Goal: Task Accomplishment & Management: Use online tool/utility

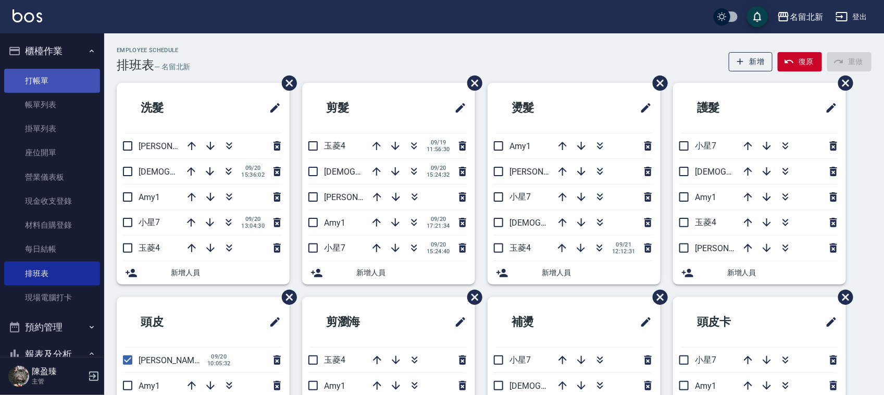
click at [45, 75] on link "打帳單" at bounding box center [52, 81] width 96 height 24
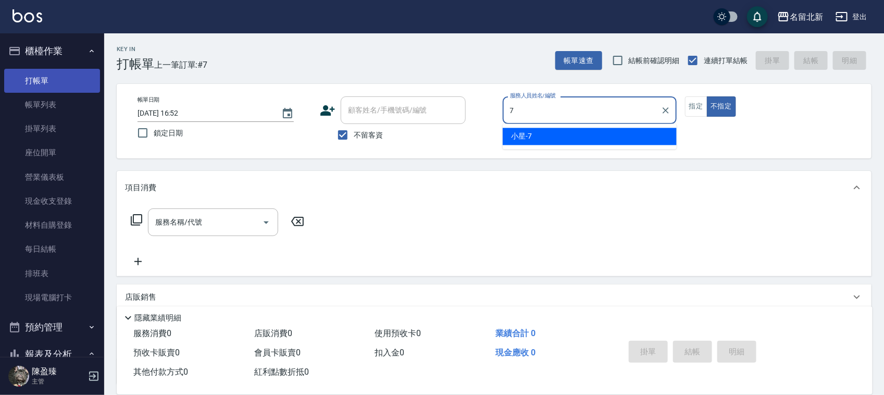
type input "小星-7"
type button "false"
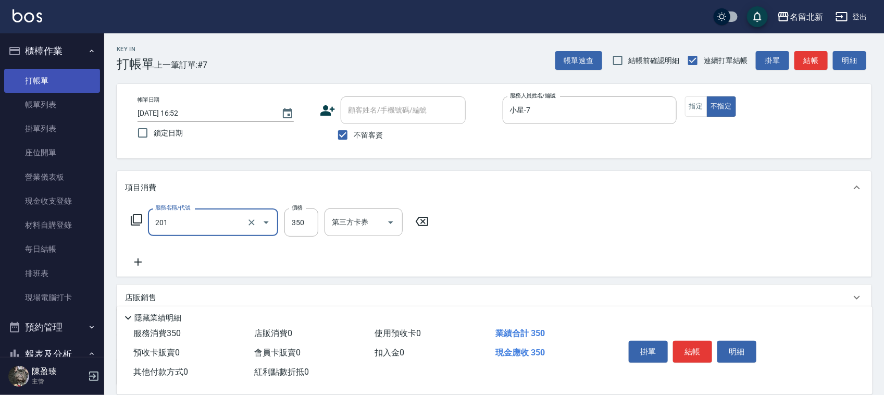
type input "一般洗髮(201)"
type input "100"
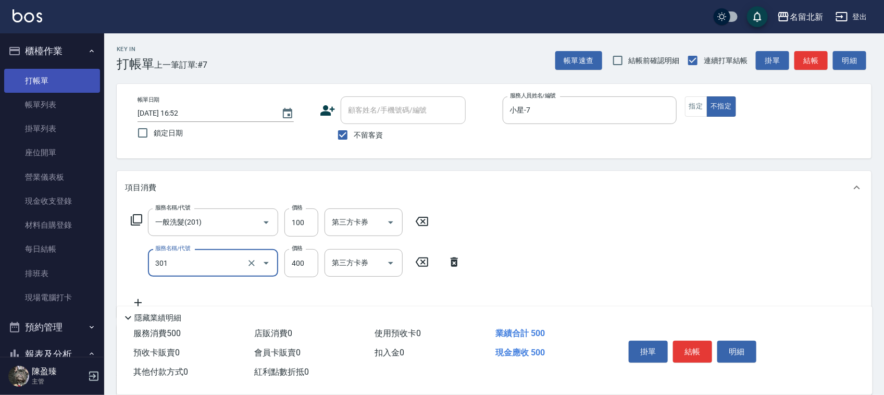
type input "造型剪髮(301)"
type input "380"
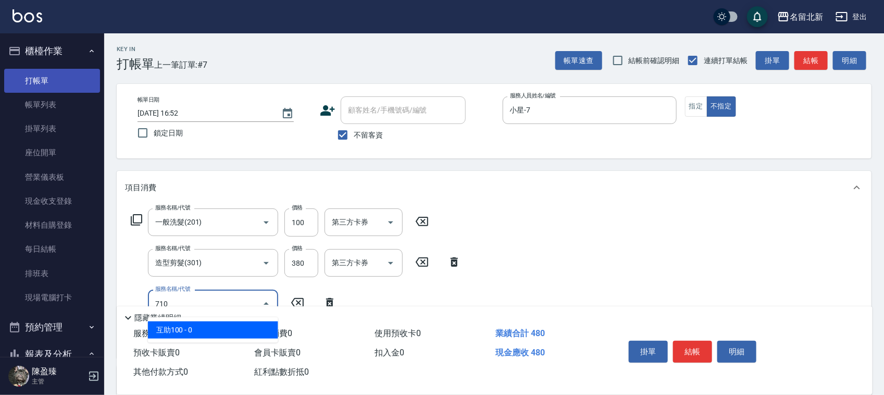
type input "互助100(710)"
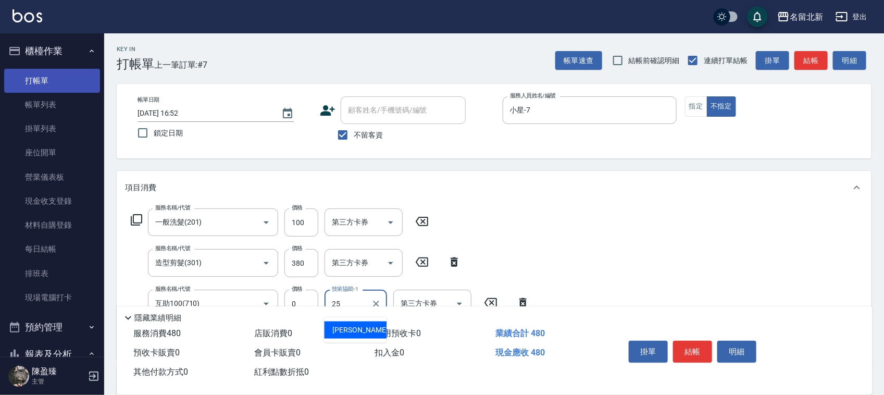
type input "禎禎-25"
type input "洗髮.互助30(703)"
type input "禎禎-25"
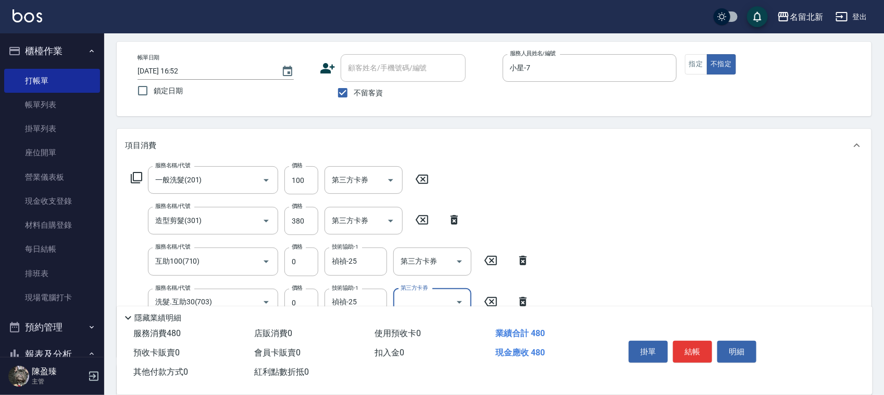
scroll to position [65, 0]
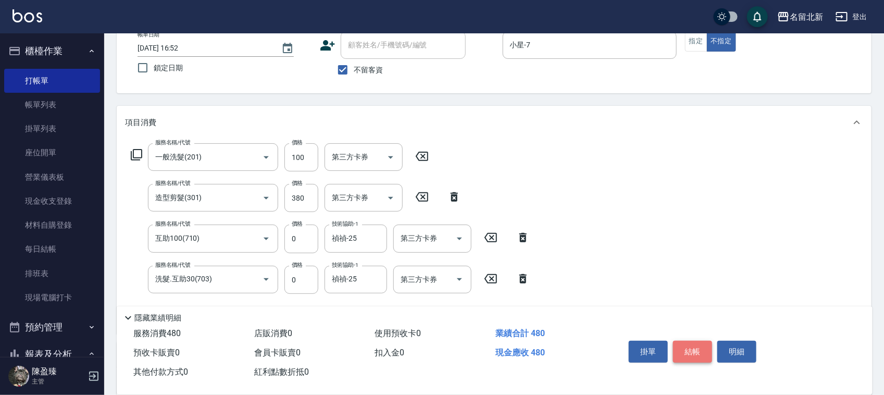
click at [691, 344] on button "結帳" at bounding box center [692, 352] width 39 height 22
type input "1"
type input "[DATE] 16:53"
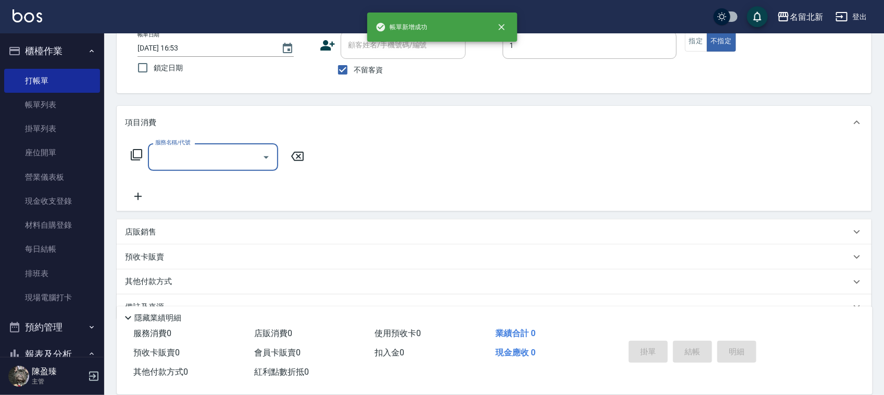
type input "[PERSON_NAME]-1"
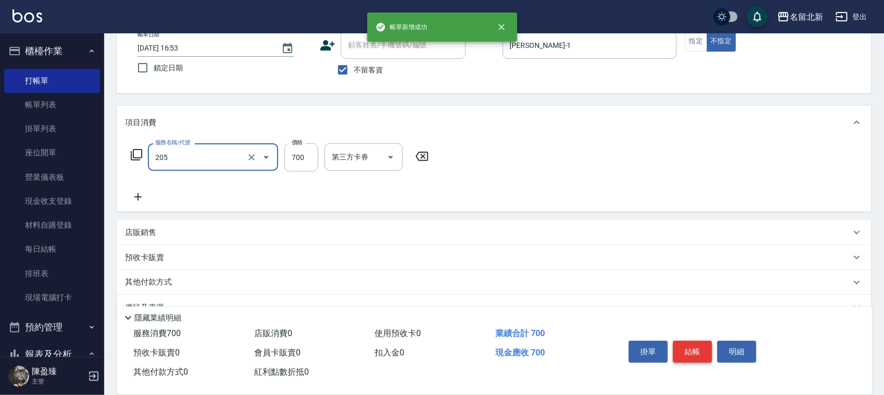
type input "精油+去角質洗(205)"
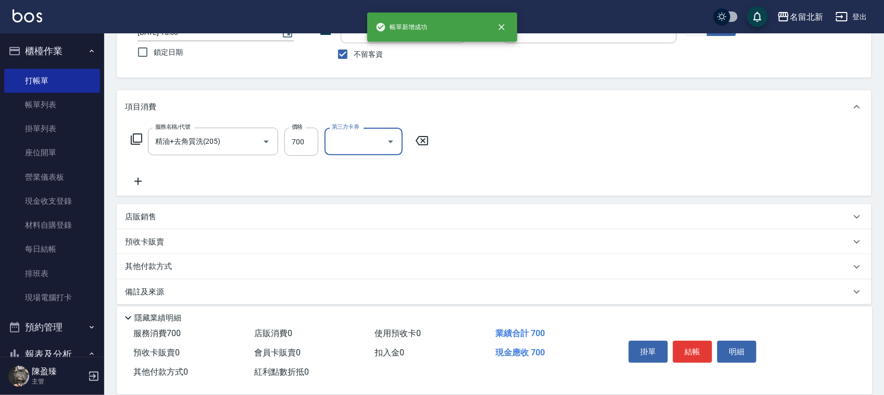
scroll to position [89, 0]
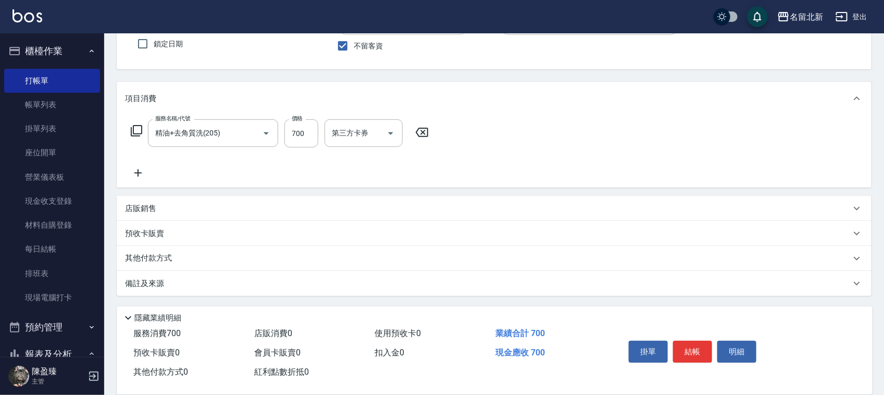
click at [162, 266] on div "其他付款方式" at bounding box center [494, 258] width 755 height 25
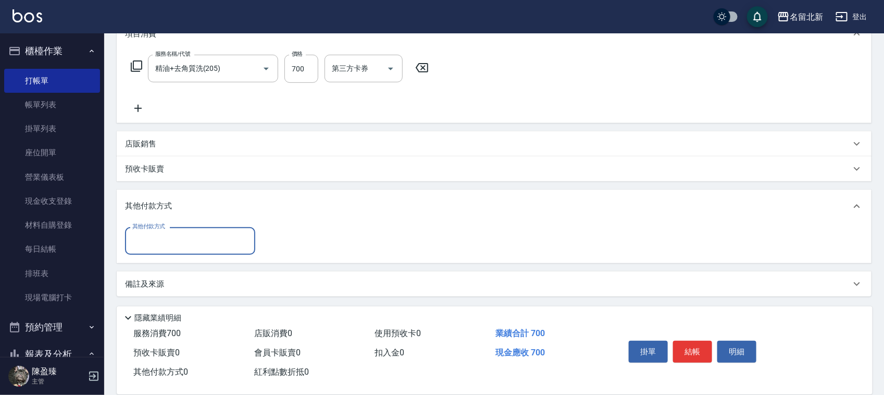
scroll to position [154, 0]
click at [153, 246] on input "其他付款方式" at bounding box center [190, 240] width 121 height 18
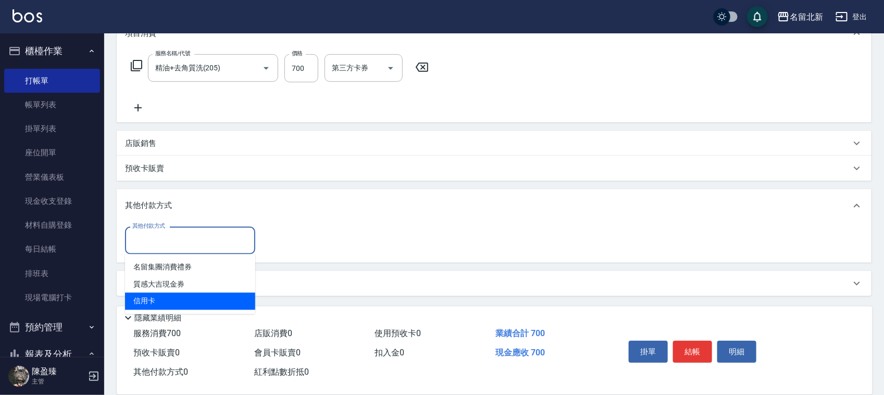
click at [156, 299] on span "信用卡" at bounding box center [190, 301] width 130 height 17
type input "信用卡"
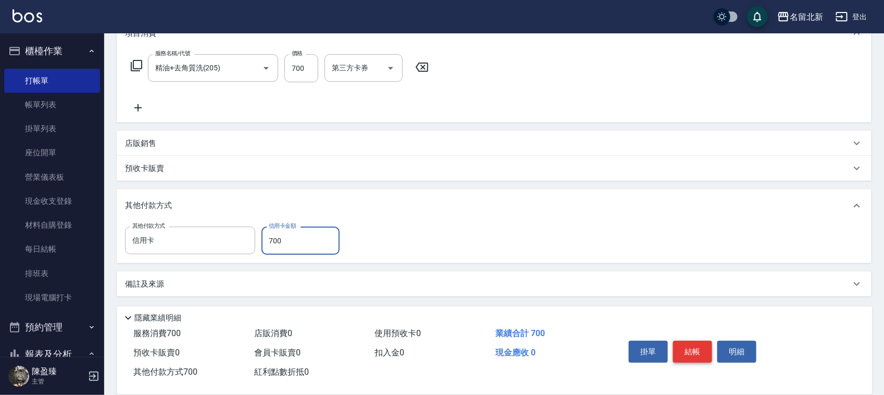
type input "700"
click at [693, 344] on button "結帳" at bounding box center [692, 352] width 39 height 22
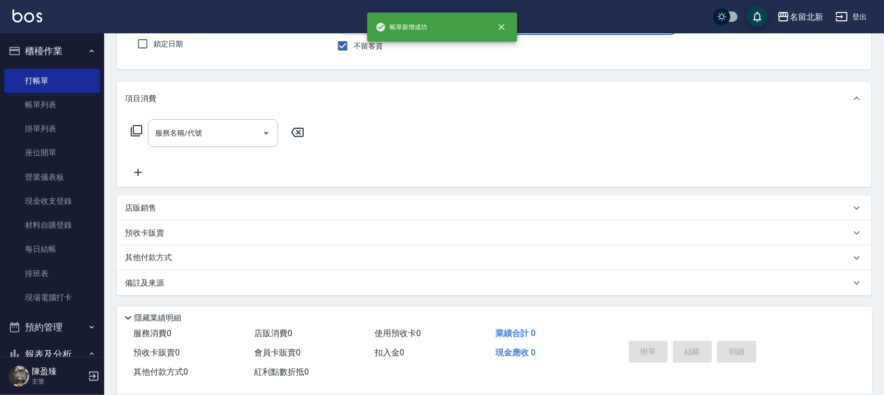
scroll to position [0, 0]
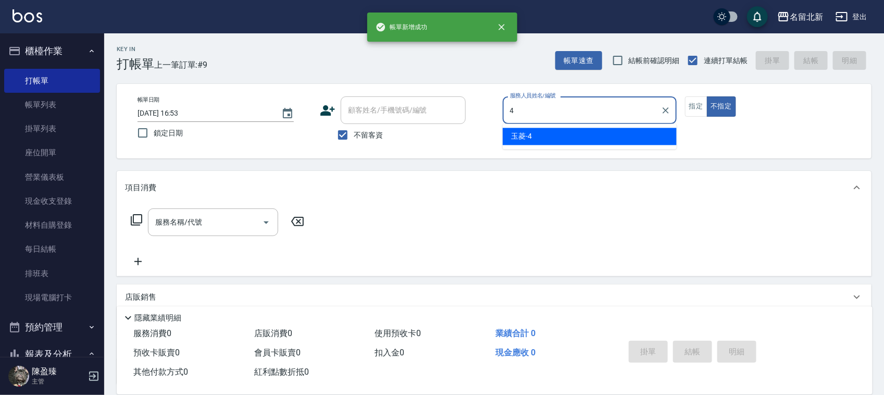
type input "玉菱-4"
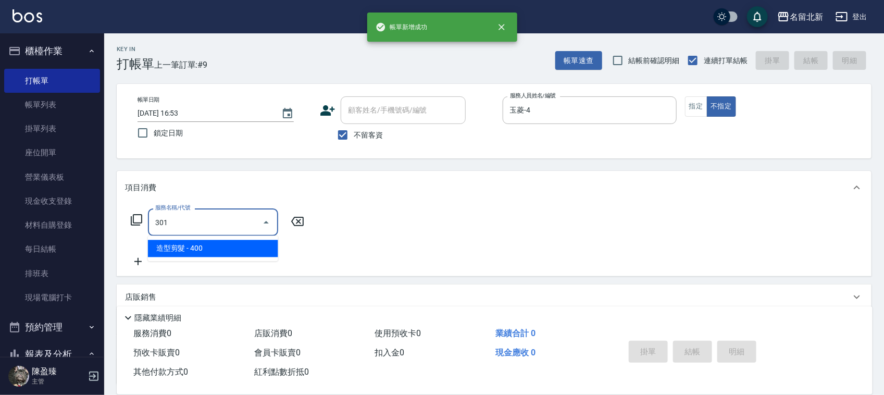
type input "造型剪髮(301)"
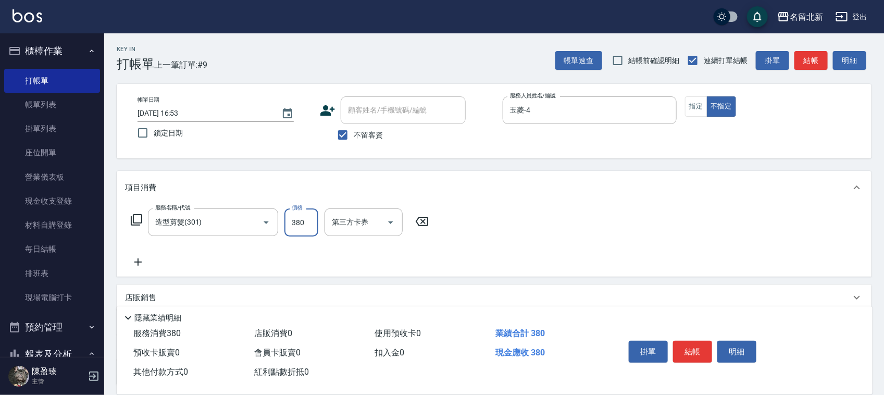
type input "380"
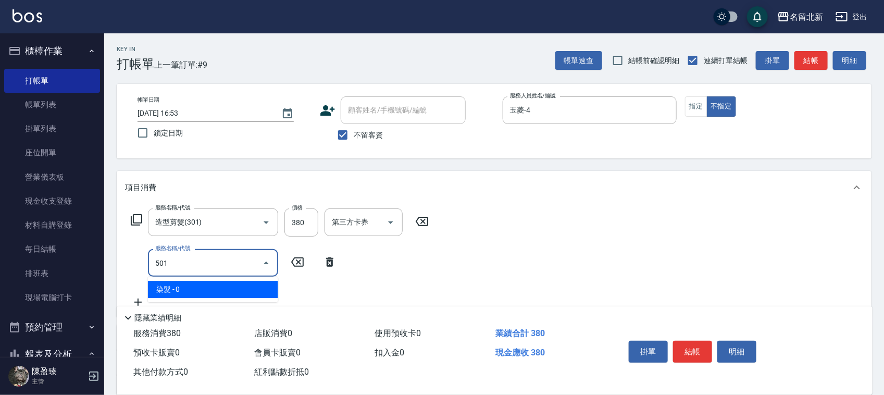
type input "染髮(501)"
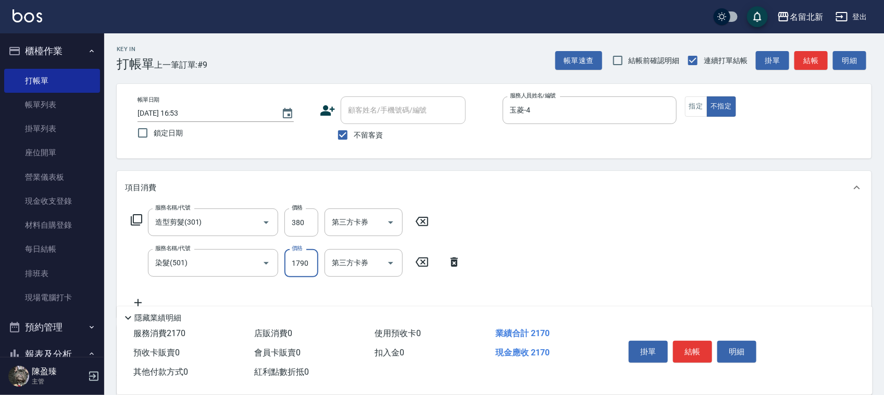
type input "1790"
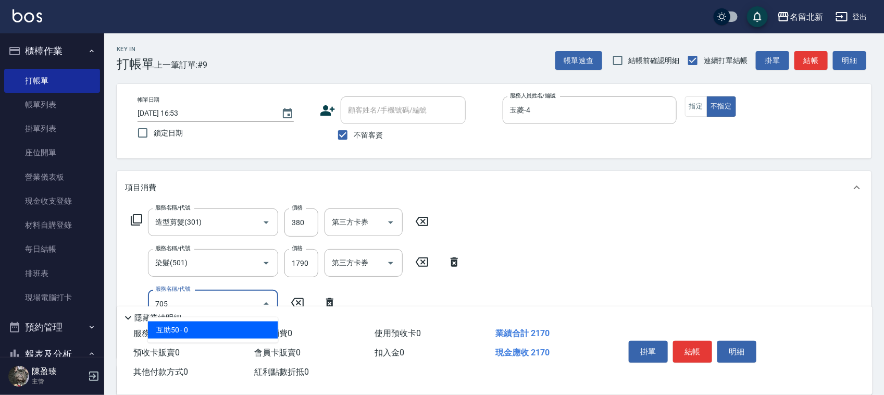
type input "互助50(705)"
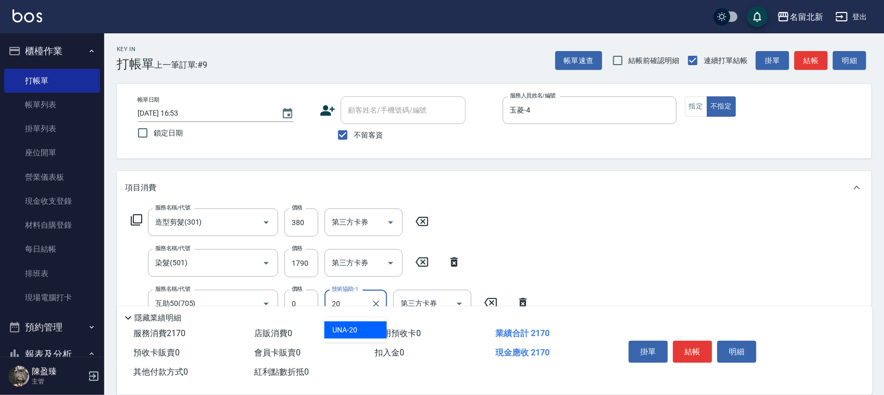
type input "UNA-20"
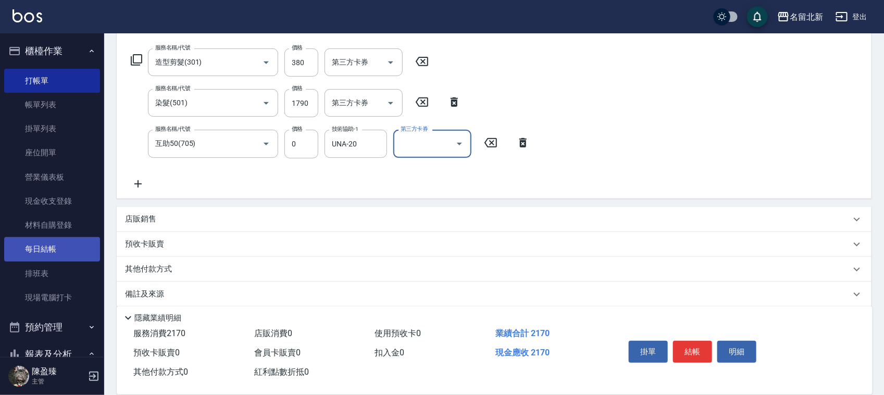
scroll to position [170, 0]
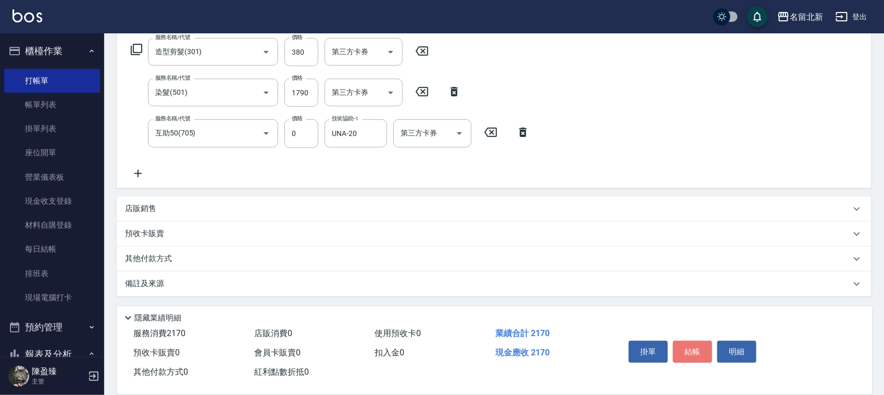
click at [697, 342] on button "結帳" at bounding box center [692, 352] width 39 height 22
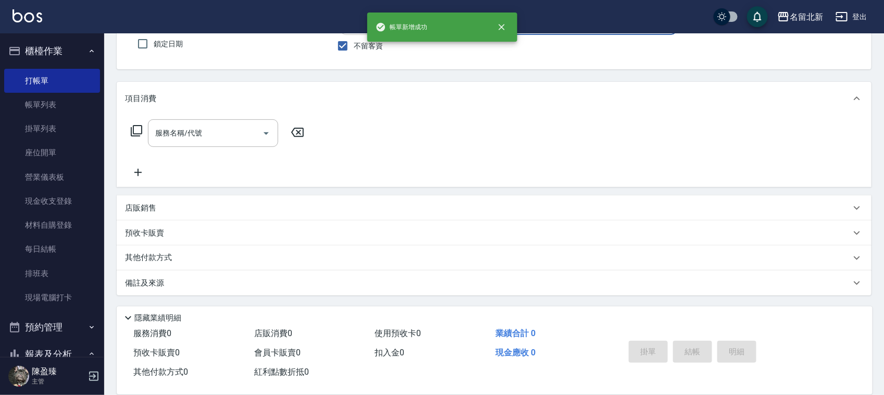
scroll to position [89, 0]
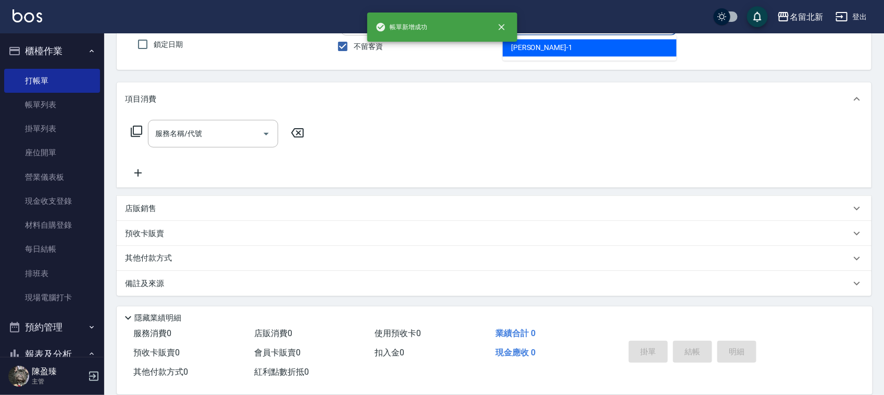
type input "[PERSON_NAME]-1"
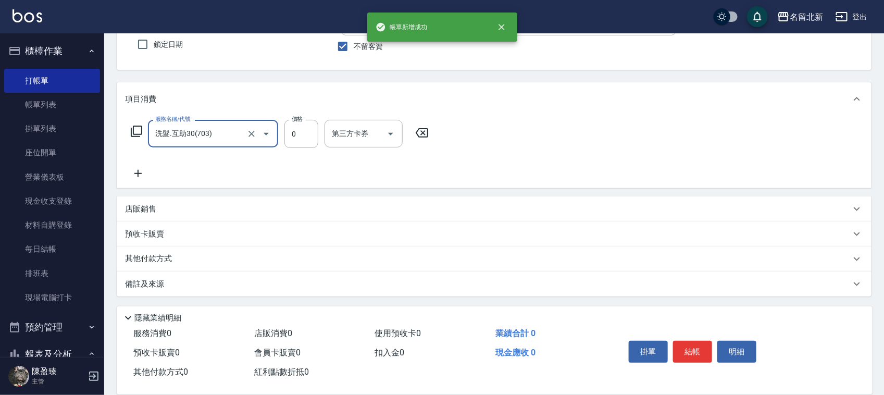
type input "洗髮.互助30(703)"
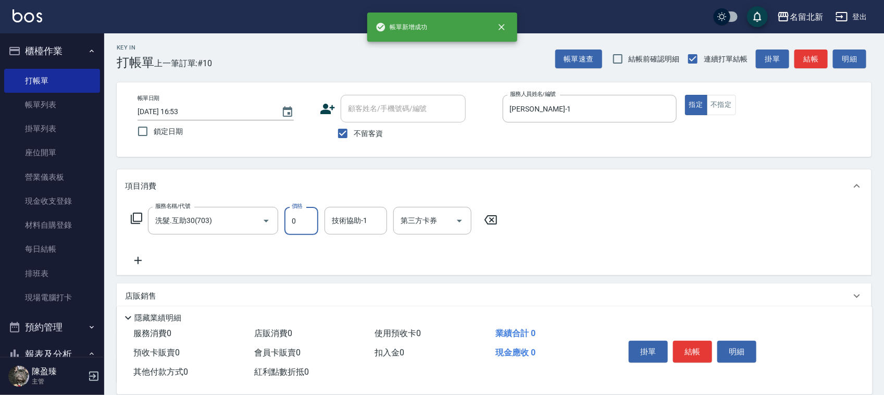
scroll to position [0, 0]
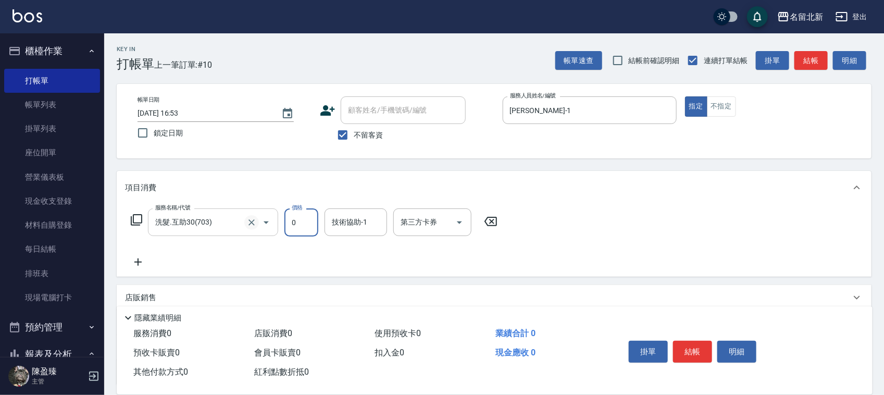
click at [247, 222] on icon "Clear" at bounding box center [251, 222] width 10 height 10
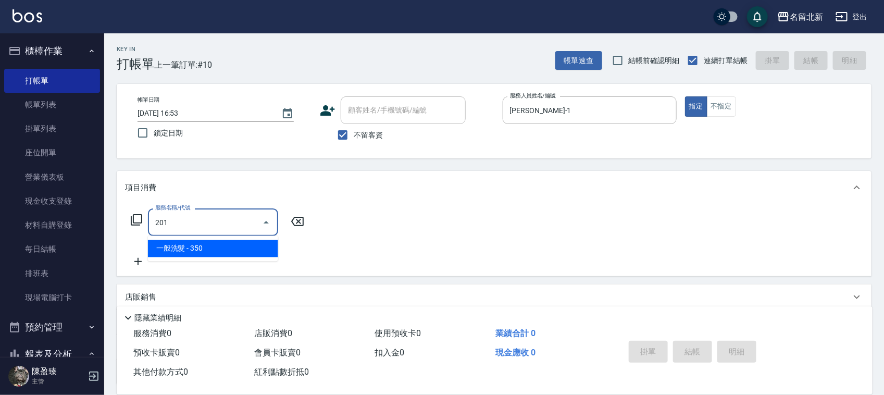
type input "一般洗髮(201)"
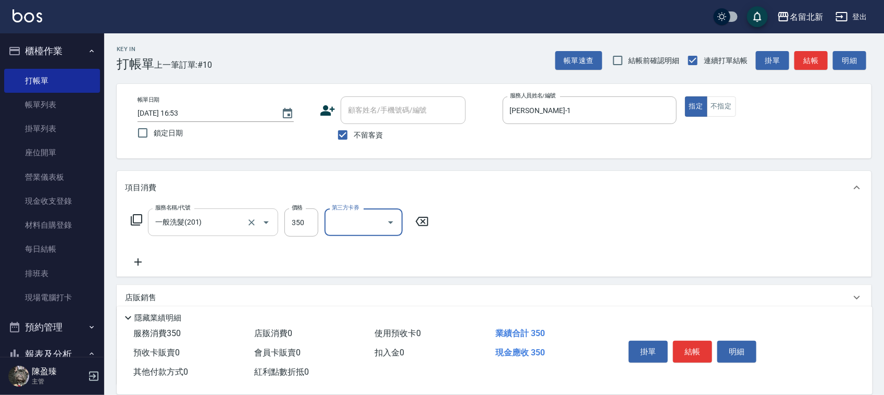
click at [699, 345] on button "結帳" at bounding box center [692, 352] width 39 height 22
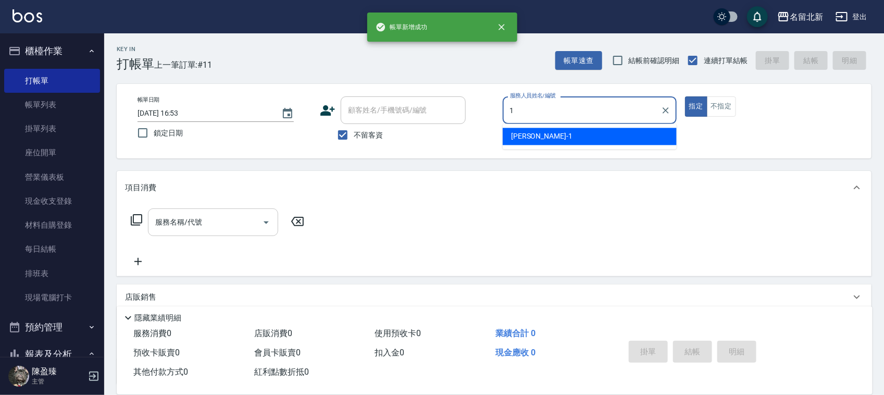
type input "[PERSON_NAME]-1"
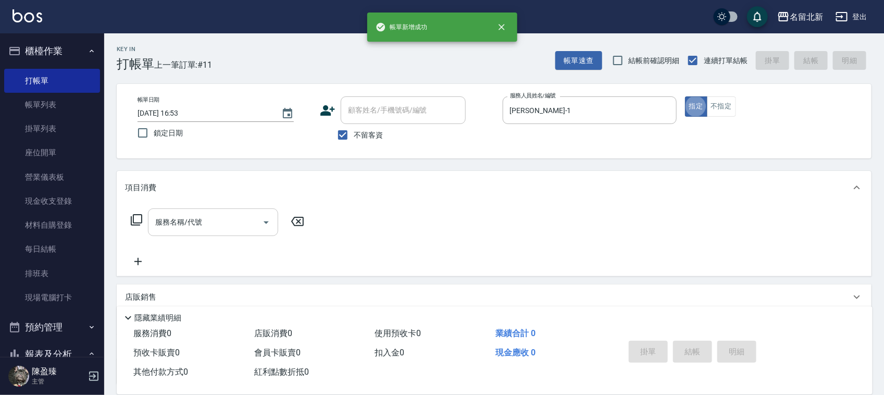
type button "true"
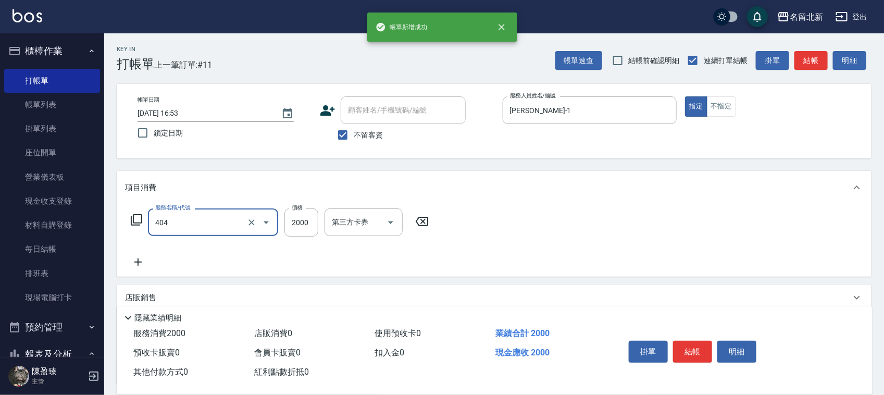
type input "QQ燙200(404)"
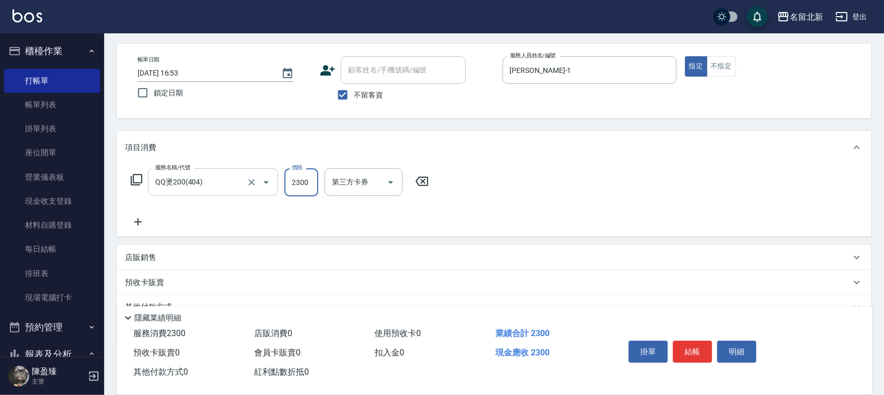
scroll to position [89, 0]
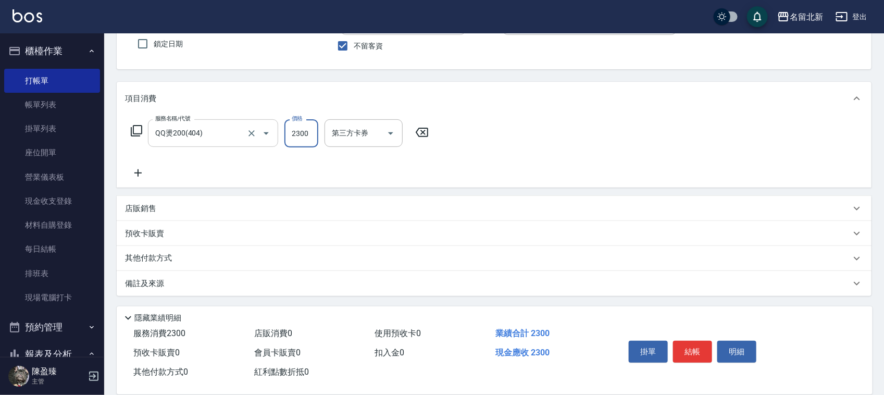
type input "2300"
drag, startPoint x: 195, startPoint y: 256, endPoint x: 185, endPoint y: 259, distance: 10.9
click at [194, 256] on div "其他付款方式" at bounding box center [488, 258] width 726 height 11
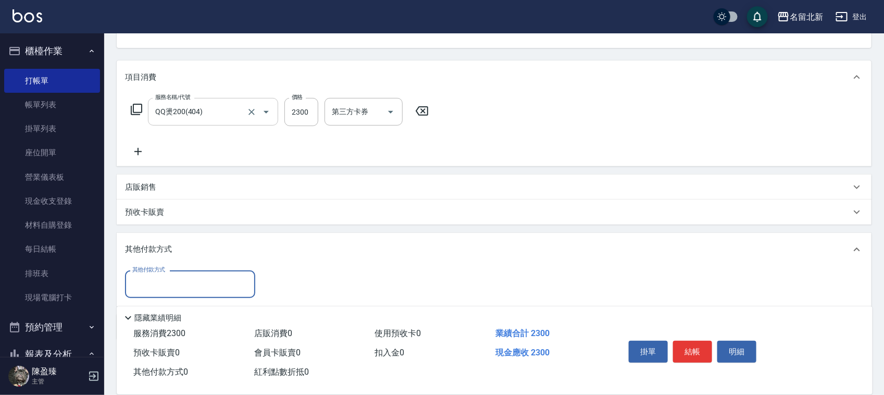
scroll to position [149, 0]
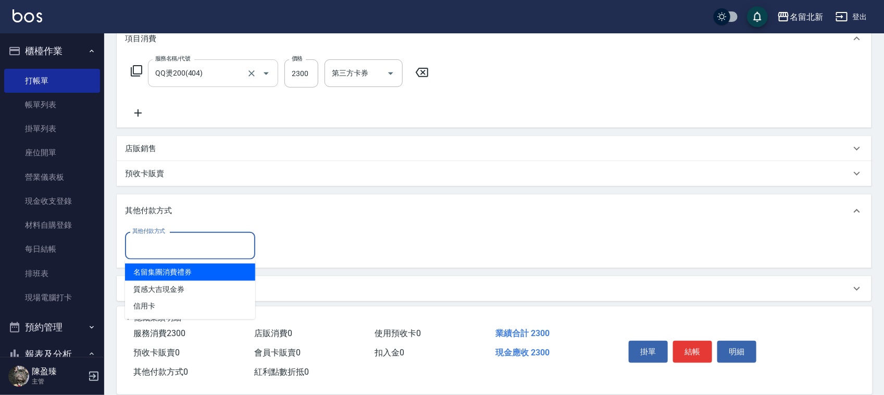
drag, startPoint x: 169, startPoint y: 240, endPoint x: 165, endPoint y: 295, distance: 55.4
click at [169, 241] on input "其他付款方式" at bounding box center [190, 246] width 121 height 18
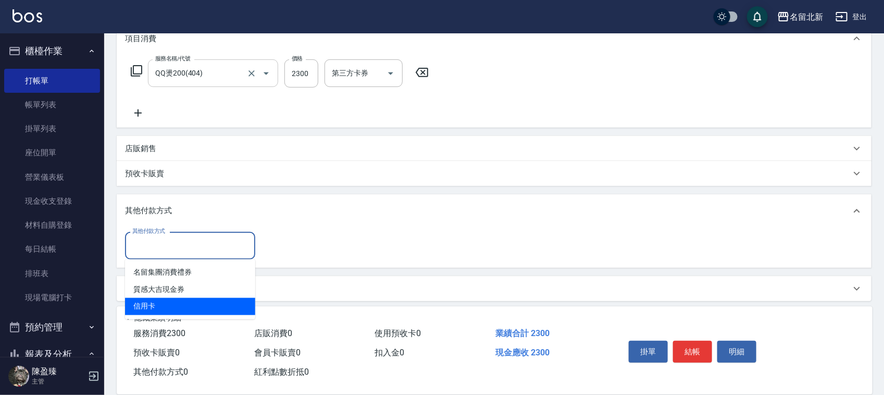
click at [164, 303] on span "信用卡" at bounding box center [190, 306] width 130 height 17
type input "信用卡"
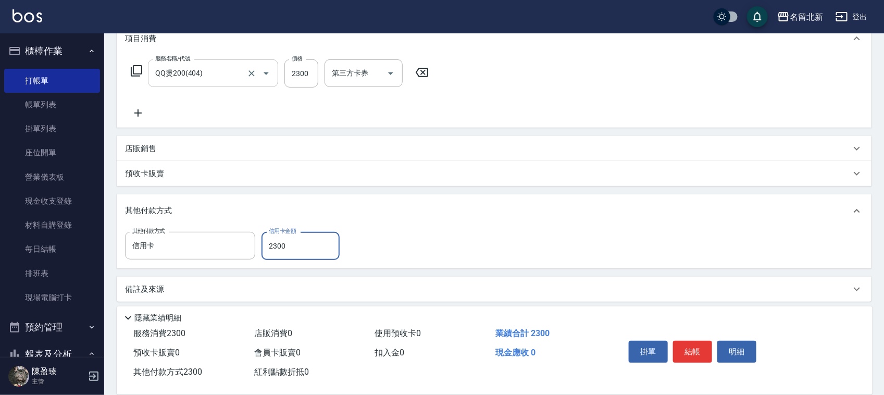
type input "2300"
drag, startPoint x: 671, startPoint y: 352, endPoint x: 676, endPoint y: 352, distance: 5.7
click at [676, 352] on div "掛單 結帳 明細" at bounding box center [693, 353] width 136 height 33
click at [676, 352] on button "結帳" at bounding box center [692, 352] width 39 height 22
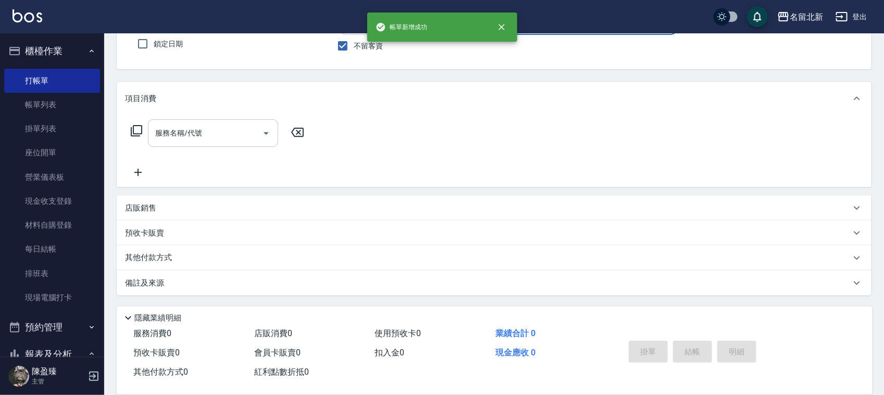
scroll to position [0, 0]
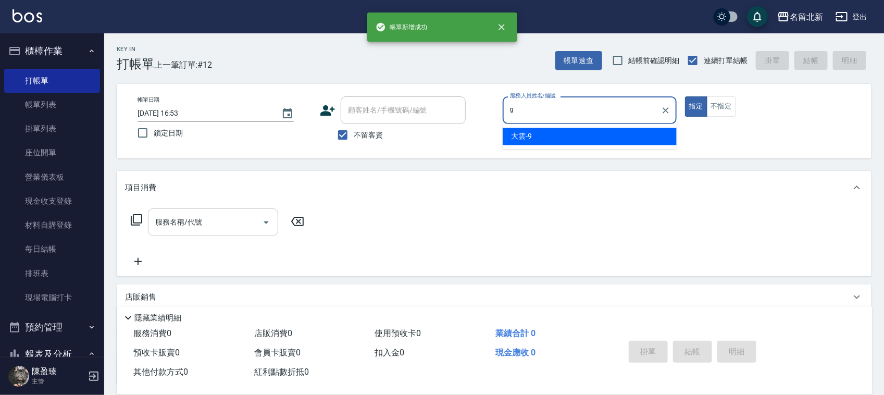
type input "大雲-9"
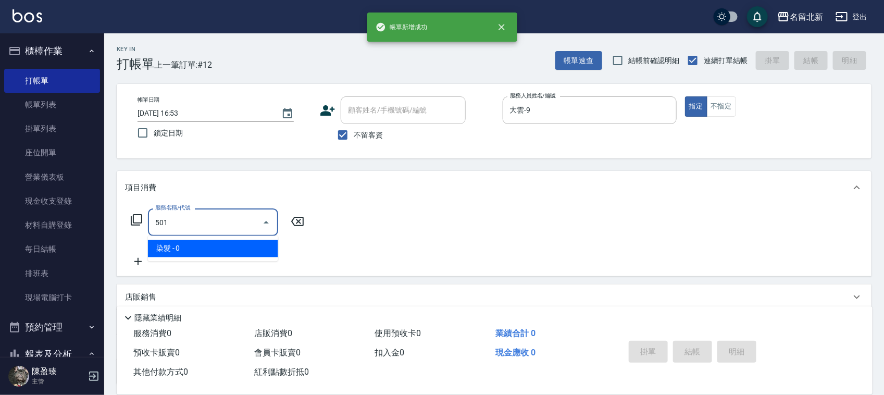
type input "染髮(501)"
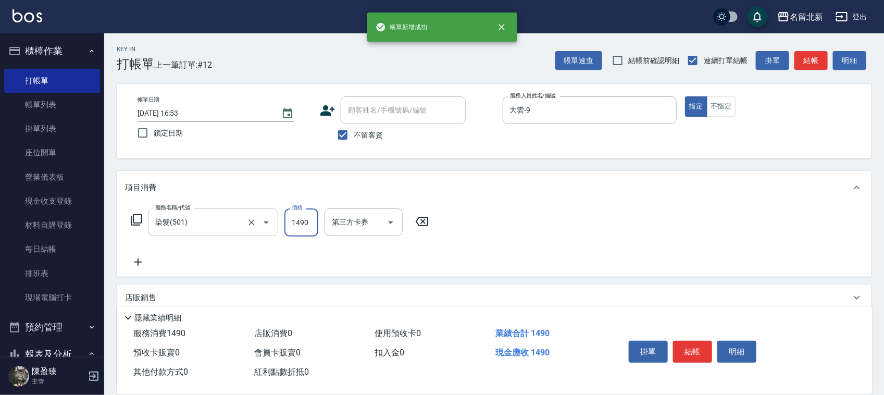
type input "1490"
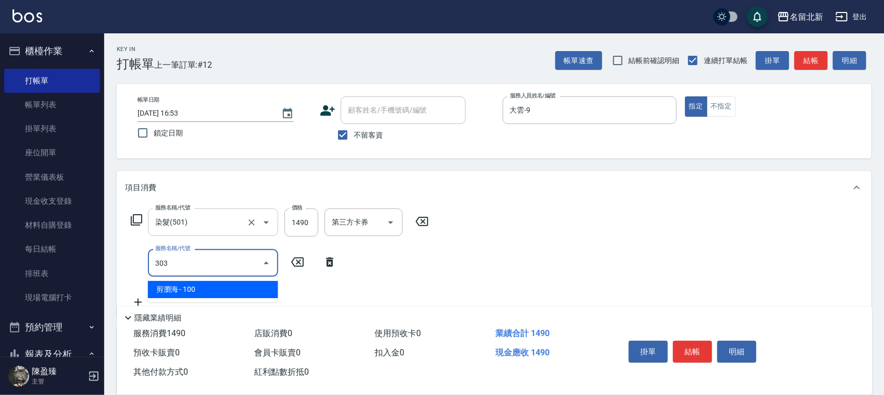
type input "剪瀏海(303)"
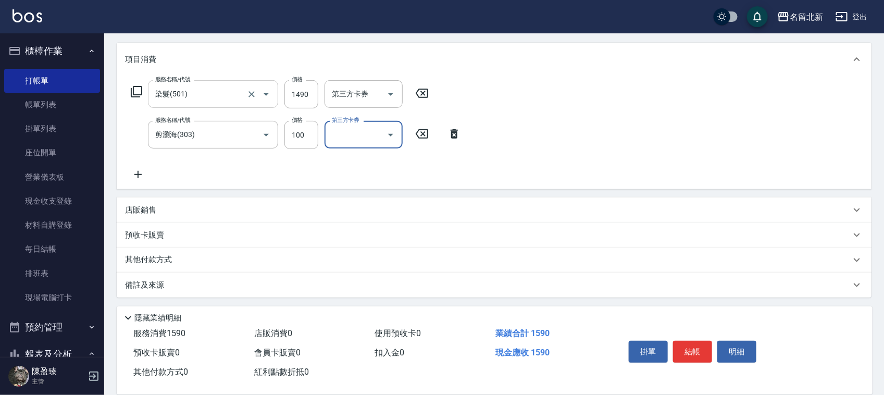
scroll to position [129, 0]
click at [167, 254] on p "其他付款方式" at bounding box center [151, 258] width 52 height 11
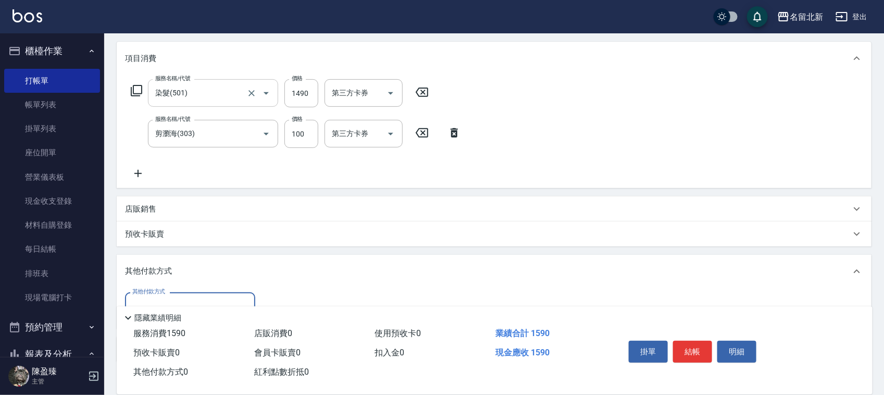
scroll to position [194, 0]
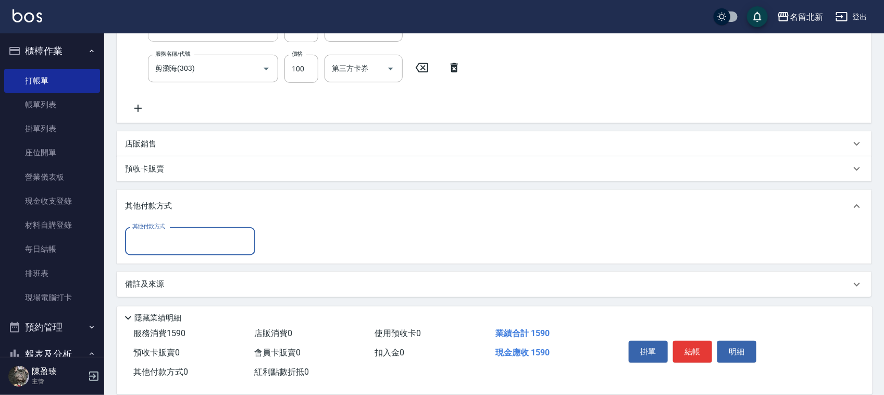
drag, startPoint x: 172, startPoint y: 239, endPoint x: 172, endPoint y: 252, distance: 13.0
click at [172, 238] on input "其他付款方式" at bounding box center [190, 241] width 121 height 18
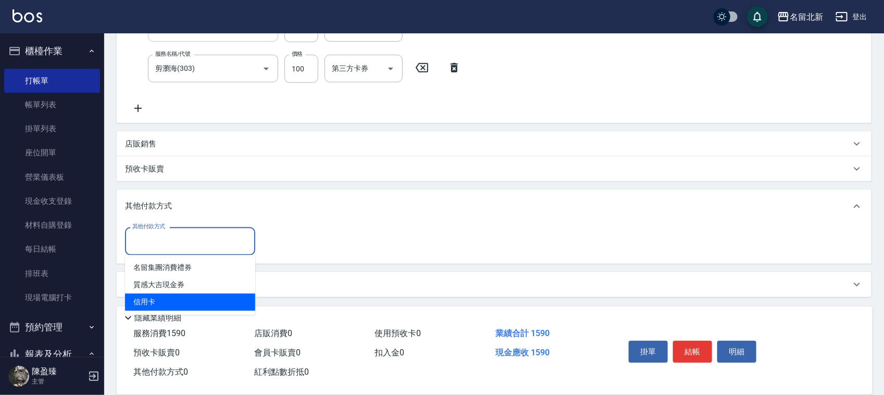
click at [163, 297] on span "信用卡" at bounding box center [190, 302] width 130 height 17
type input "信用卡"
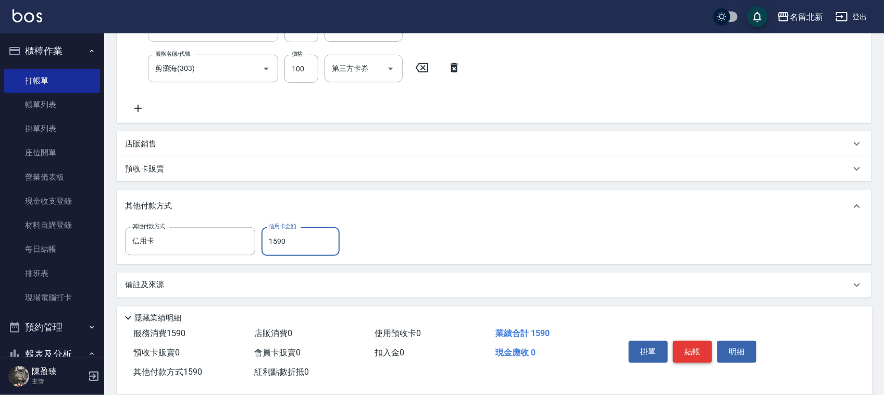
type input "1590"
click at [676, 355] on button "結帳" at bounding box center [692, 352] width 39 height 22
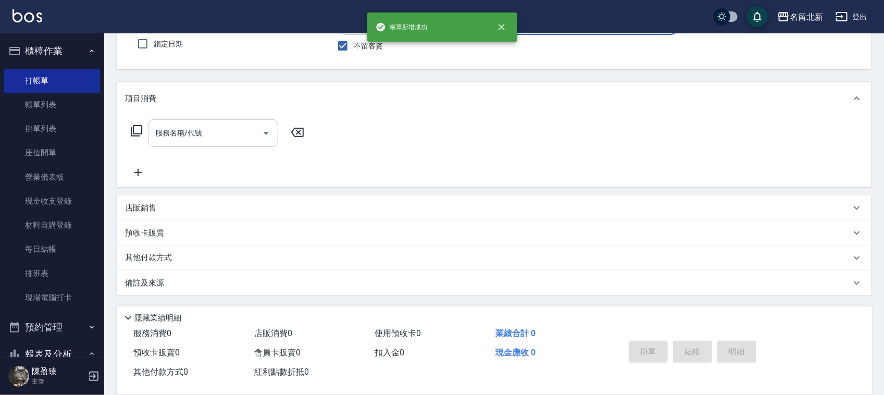
scroll to position [0, 0]
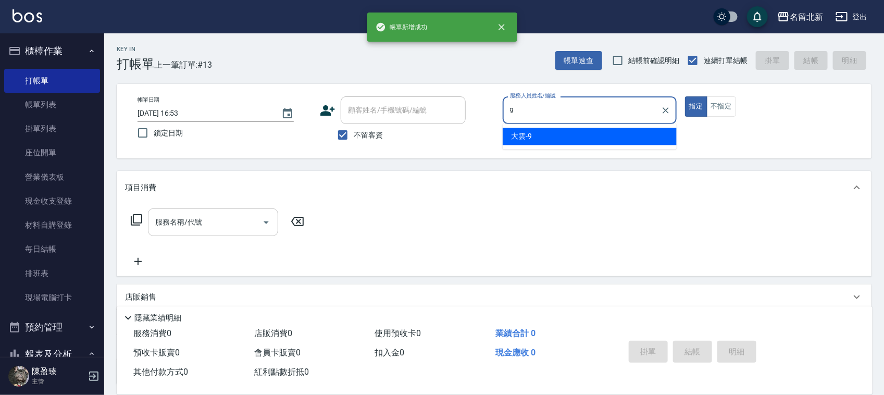
type input "大雲-9"
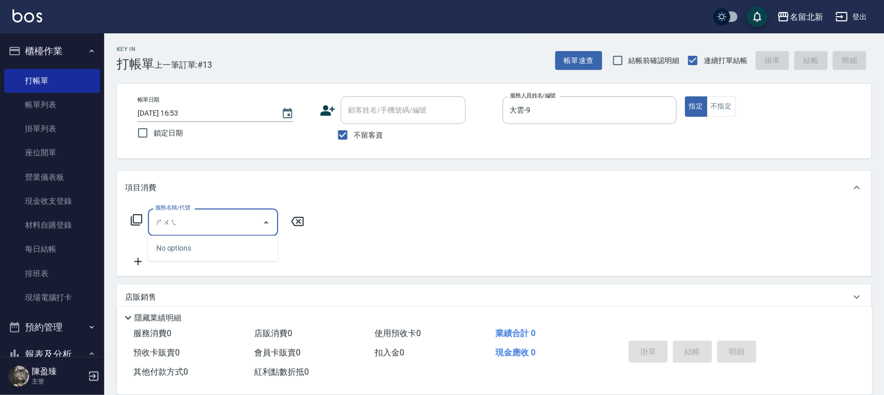
type input "水"
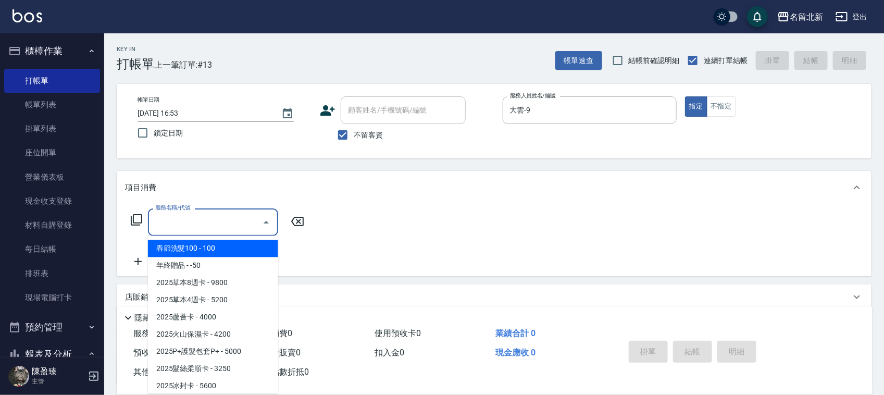
type input "ㄣ"
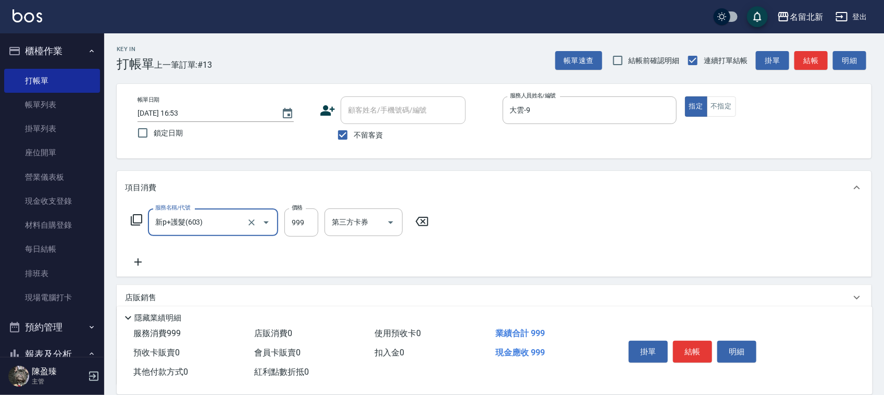
type input "新p+護髮(603)"
type input "1399"
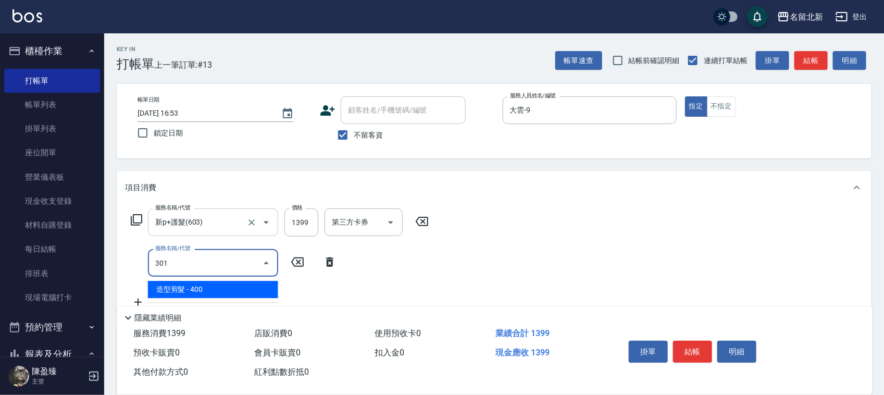
type input "造型剪髮(301)"
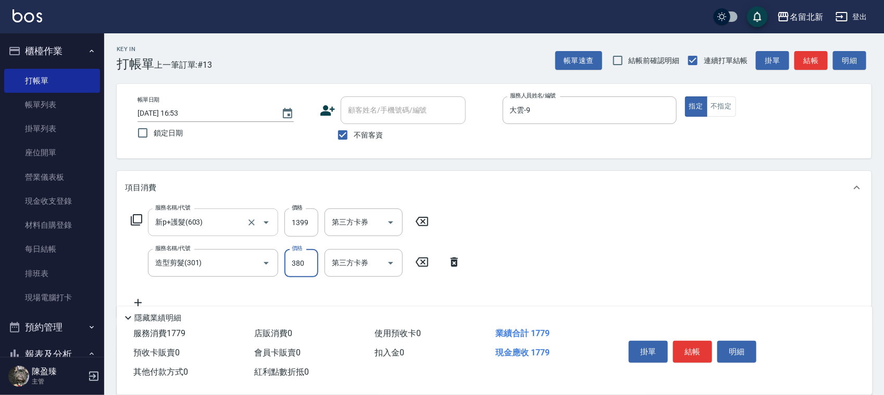
type input "380"
type input "互助100(710)"
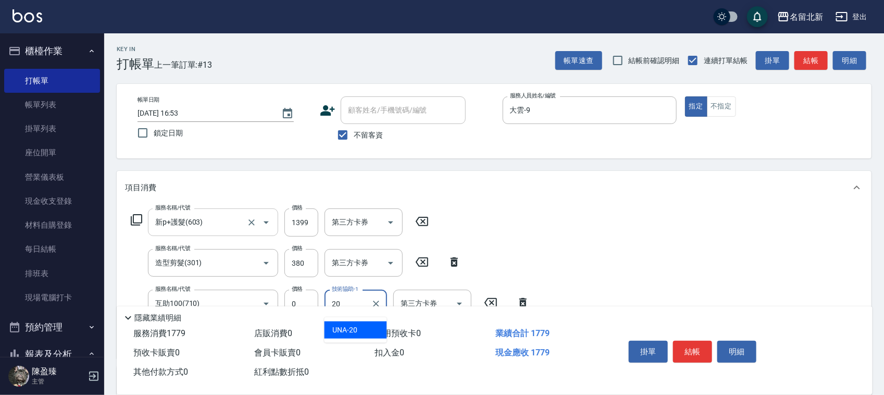
type input "UNA-20"
type input "互助10(701)"
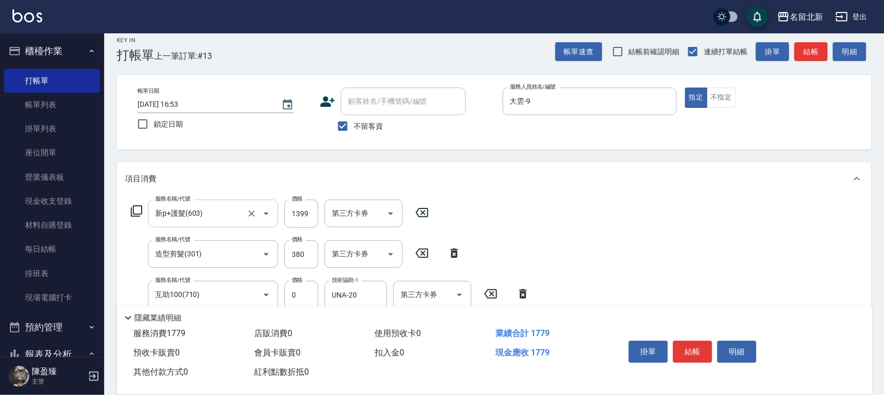
scroll to position [211, 0]
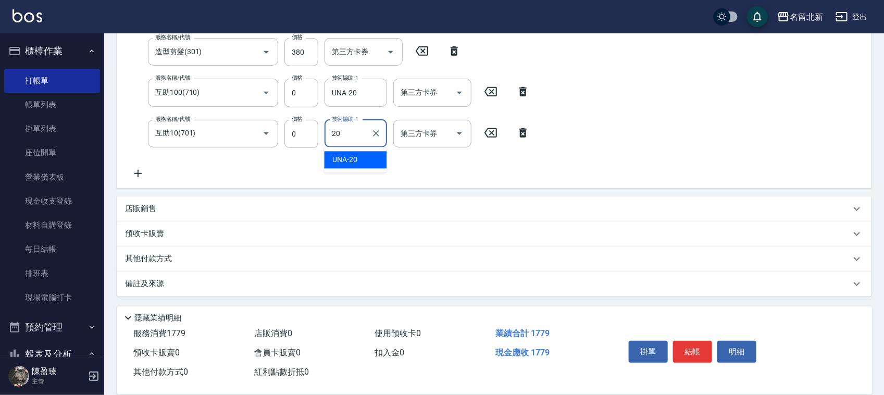
type input "UNA-20"
click at [141, 260] on p "其他付款方式" at bounding box center [151, 258] width 52 height 11
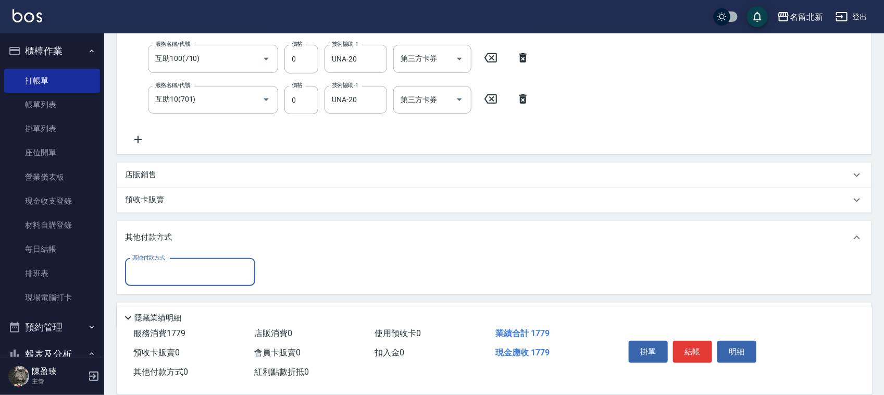
scroll to position [276, 0]
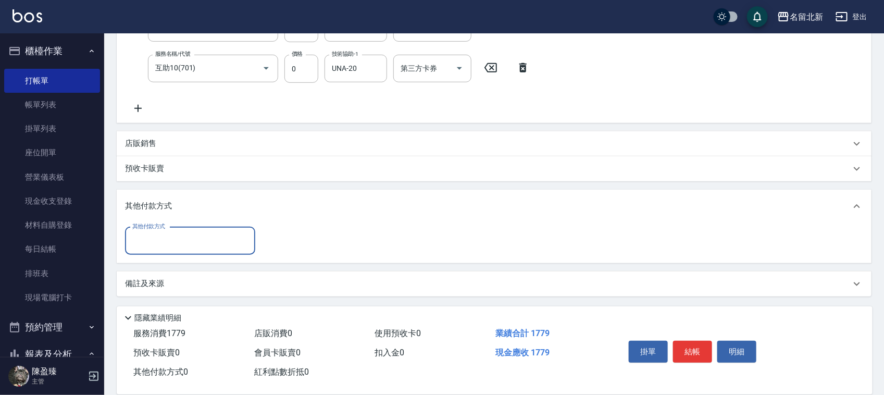
click at [151, 246] on input "其他付款方式" at bounding box center [190, 241] width 121 height 18
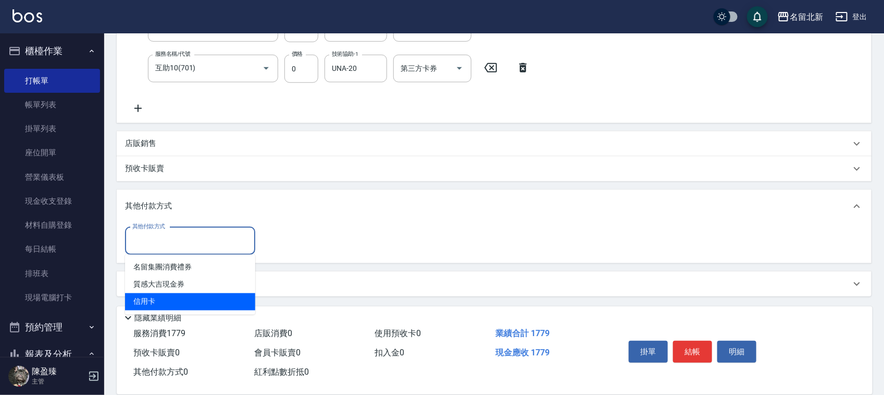
click at [168, 311] on ul "名留集團消費禮券 質感大吉現金券 信用卡" at bounding box center [190, 285] width 130 height 60
click at [172, 304] on span "信用卡" at bounding box center [190, 301] width 130 height 17
type input "信用卡"
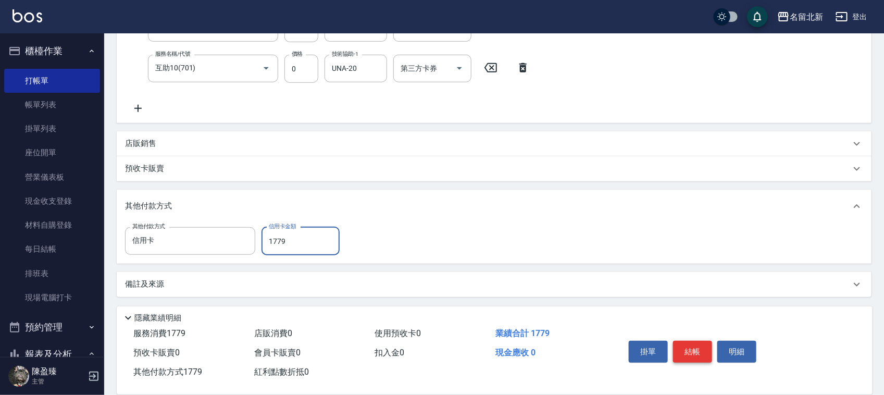
type input "1779"
click at [704, 342] on button "結帳" at bounding box center [692, 352] width 39 height 22
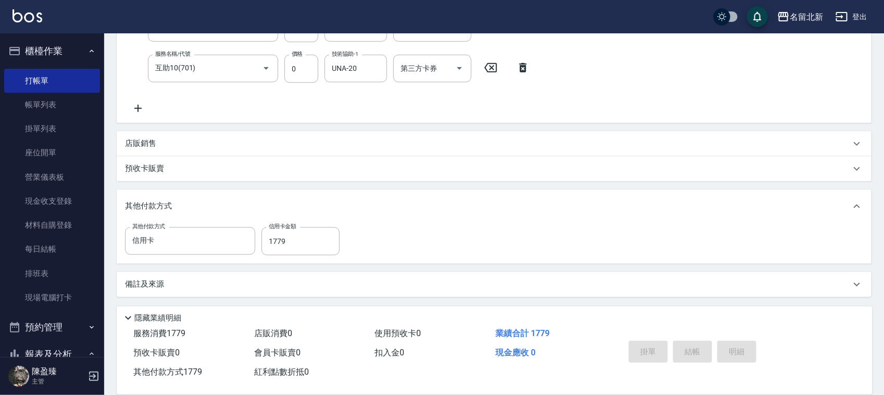
type input "[DATE] 16:54"
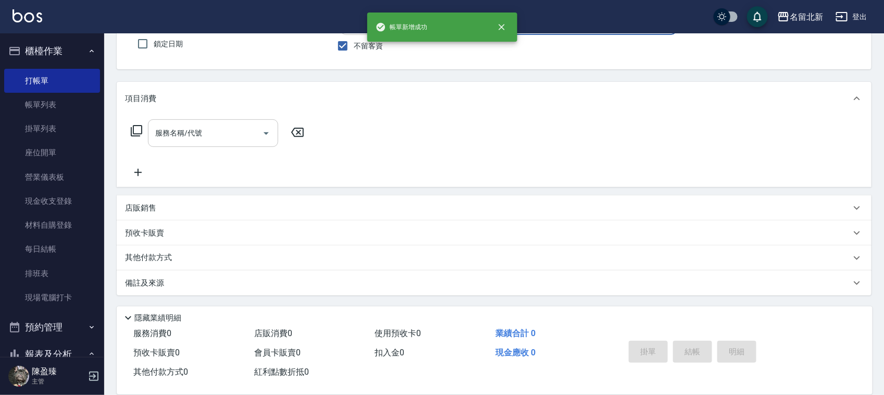
scroll to position [0, 0]
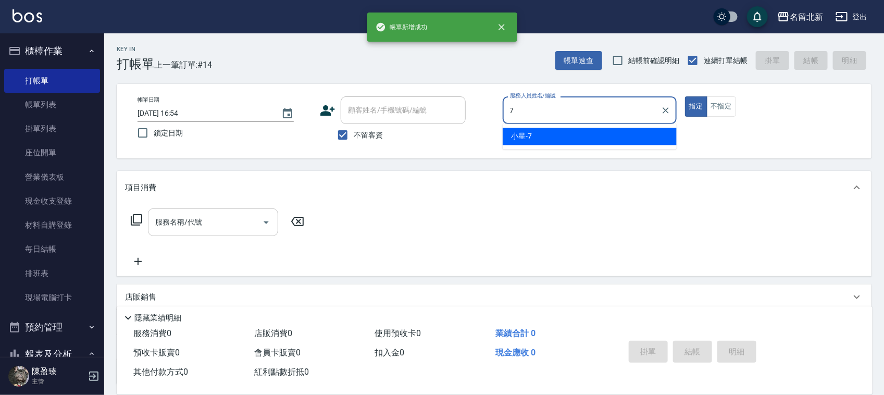
type input "小星-7"
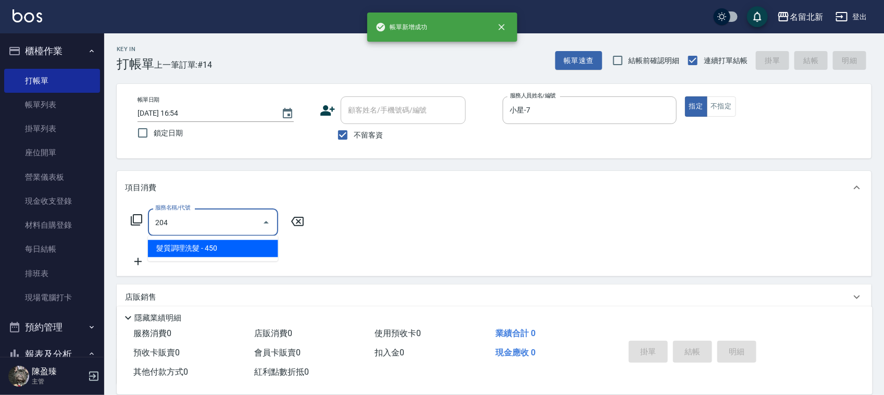
type input "髮質調理洗髮(204)"
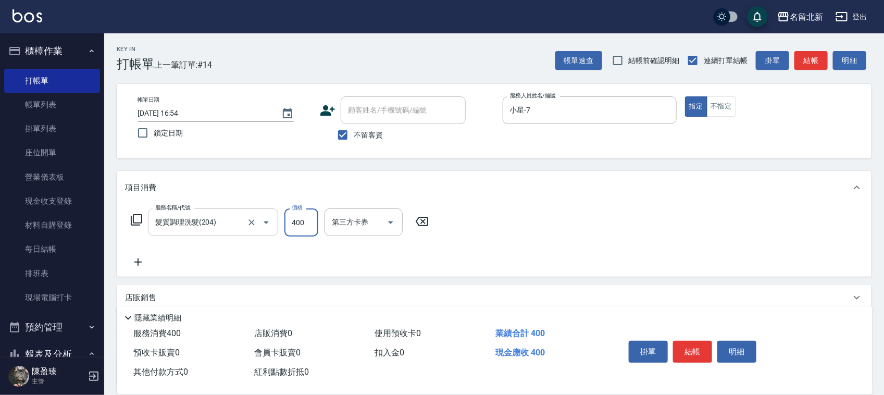
type input "400"
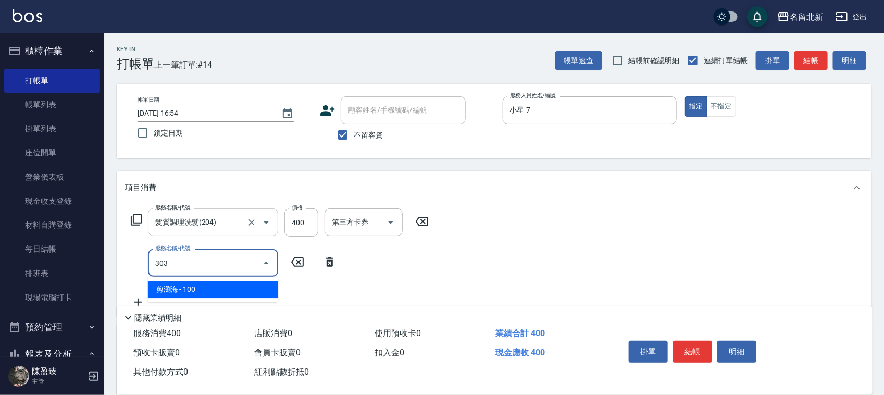
type input "剪瀏海(303)"
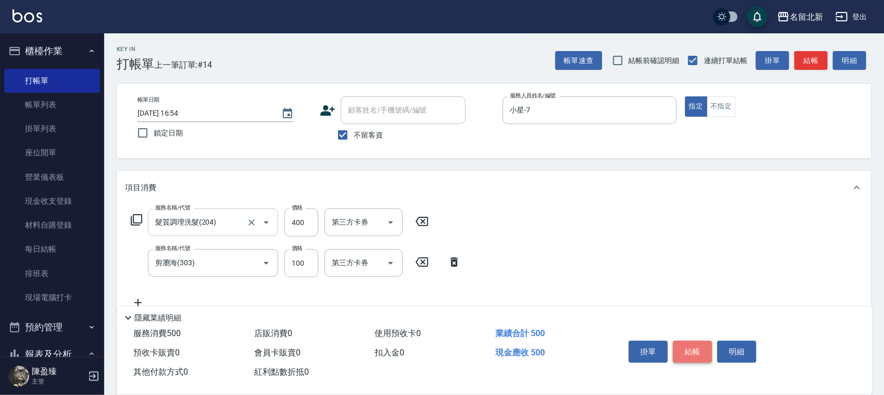
click at [704, 342] on button "結帳" at bounding box center [692, 352] width 39 height 22
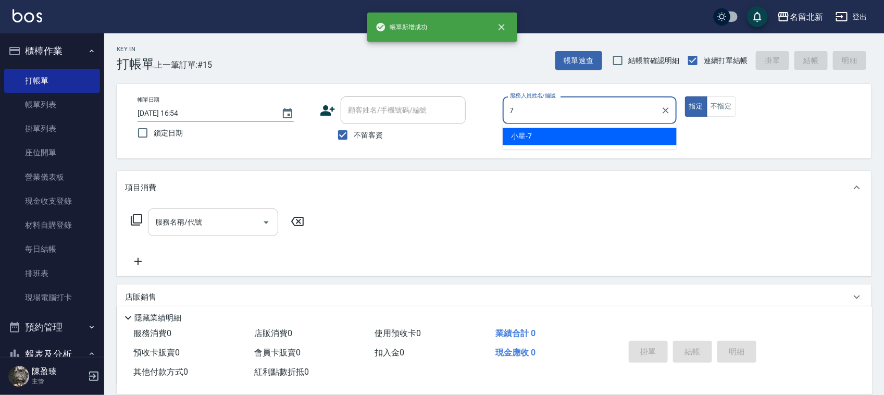
type input "小星-7"
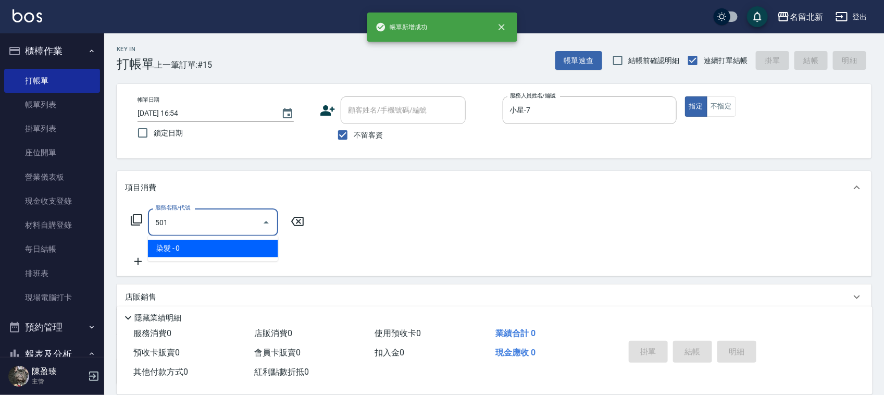
type input "染髮(501)"
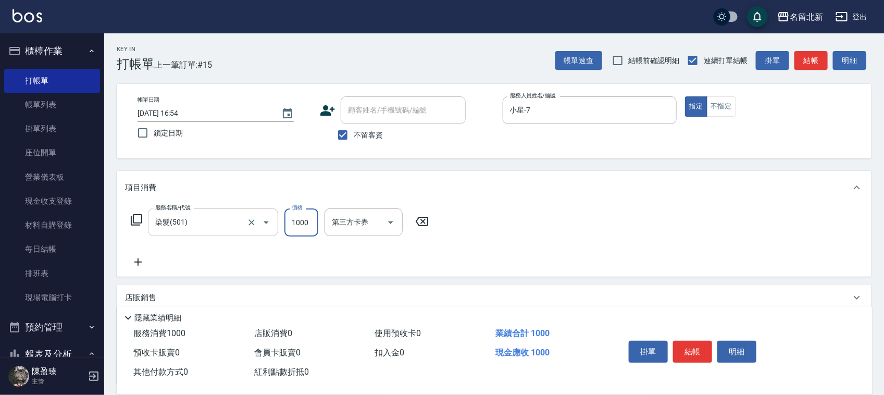
type input "1000"
click at [704, 342] on button "結帳" at bounding box center [692, 352] width 39 height 22
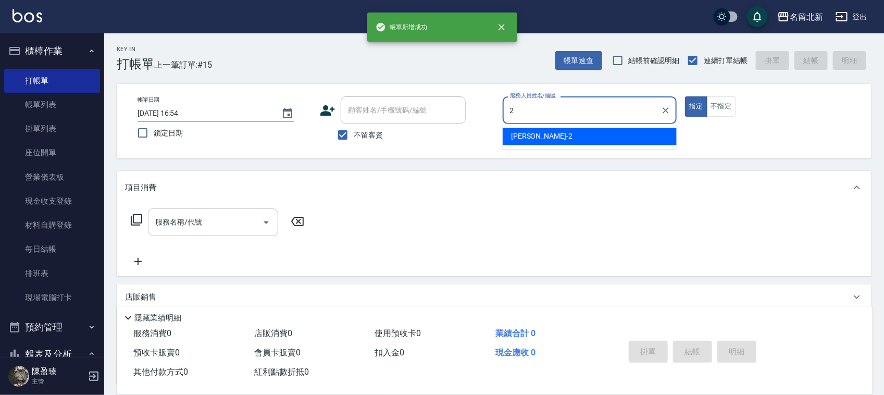
type input "[PERSON_NAME]-2"
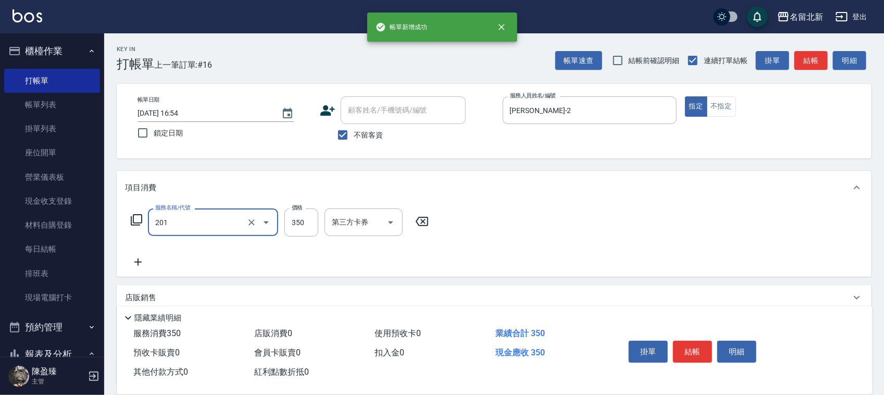
type input "一般洗髮(201)"
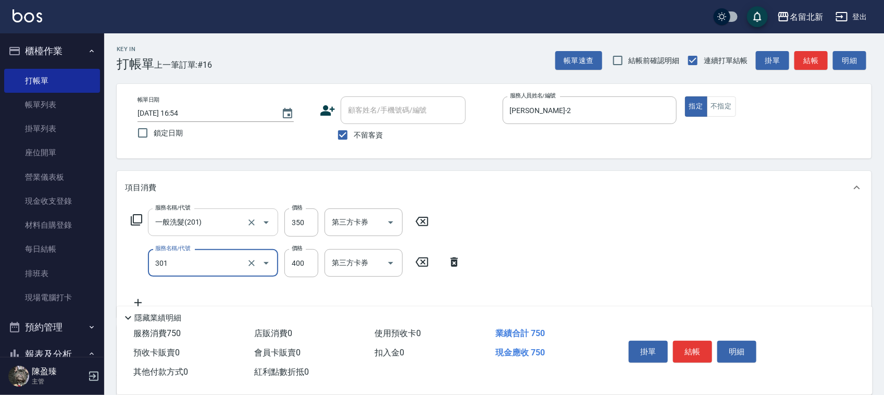
type input "造型剪髮(301)"
type input "380"
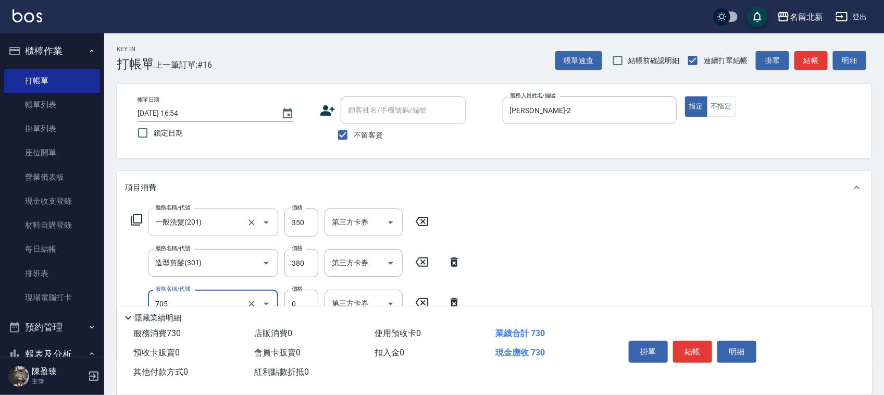
type input "互助50(705)"
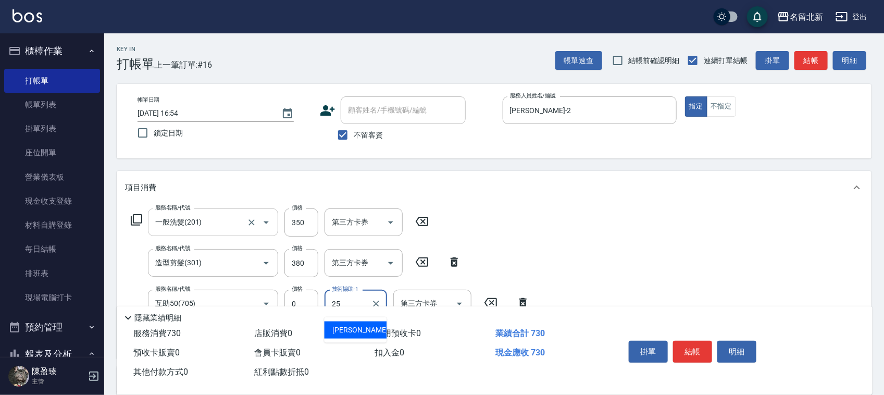
type input "禎禎-25"
click at [704, 341] on button "結帳" at bounding box center [692, 352] width 39 height 22
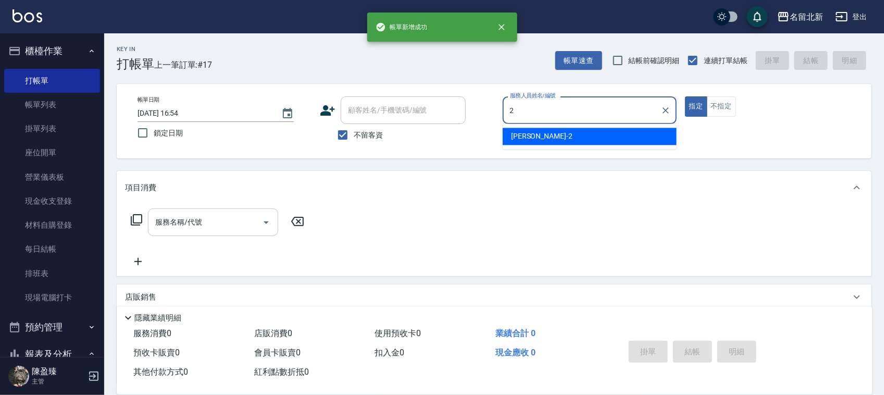
type input "[PERSON_NAME]-2"
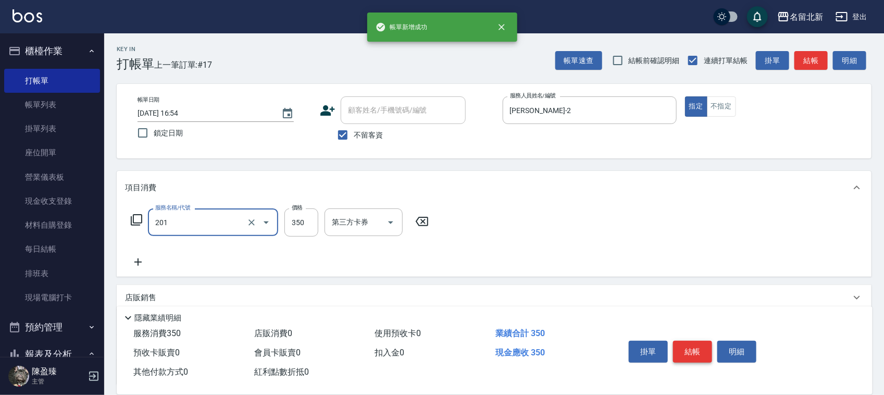
type input "一般洗髮(201)"
type input "100"
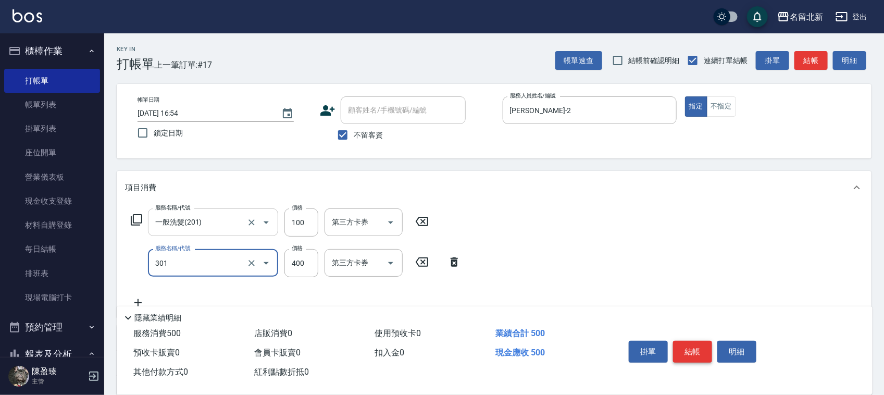
type input "造型剪髮(301)"
type input "380"
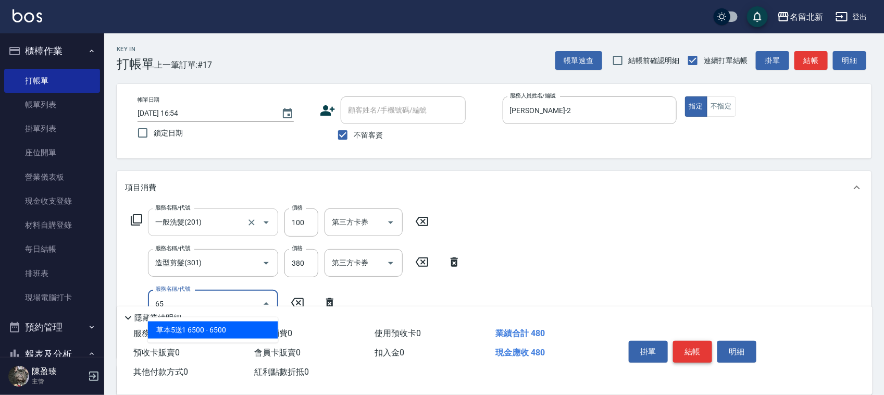
type input "6"
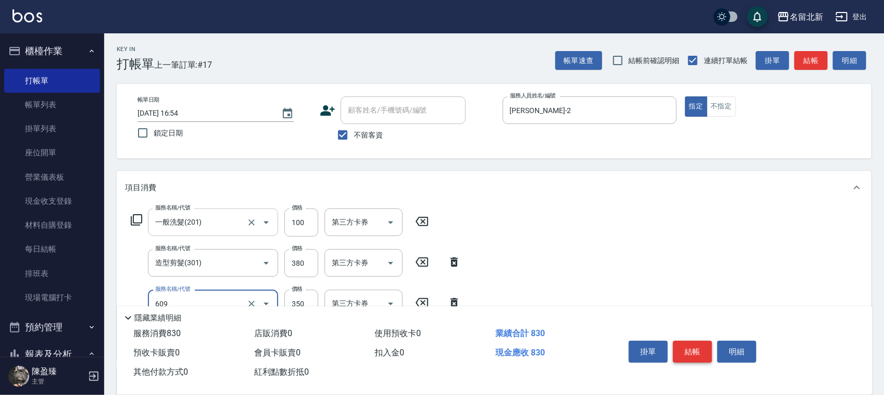
type input "頭皮隔離(609)"
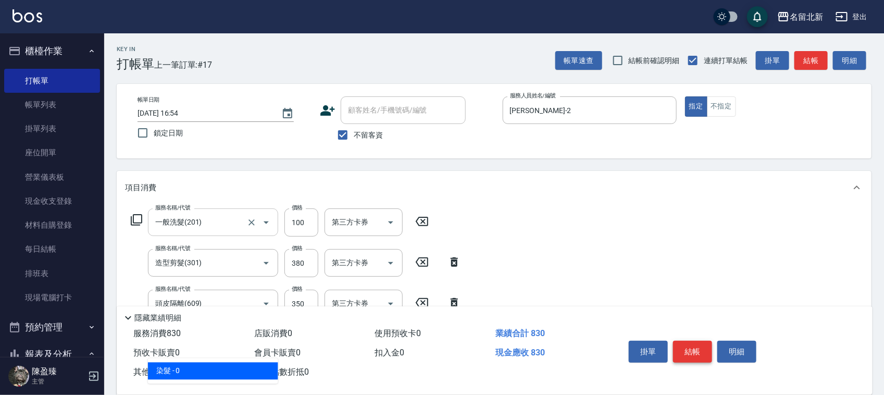
type input "染髮(501)"
type input "1790"
type input "互助100(710)"
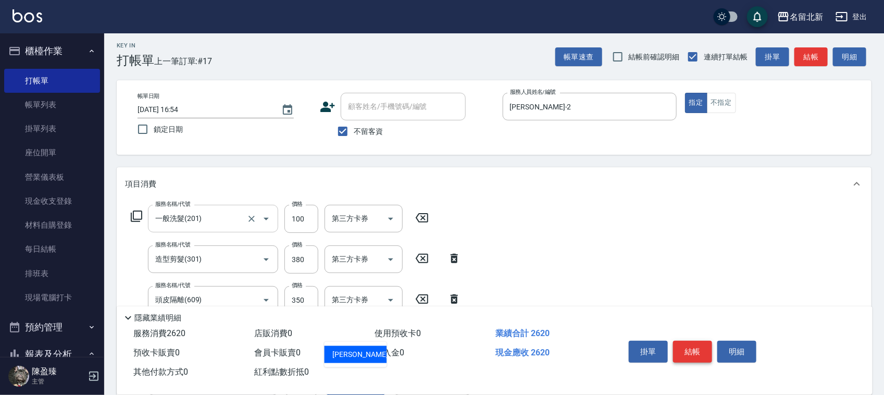
type input "[PERSON_NAME]-21"
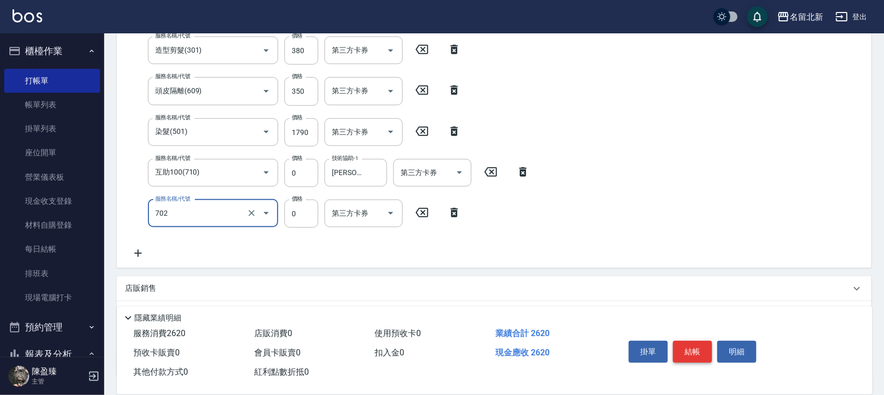
type input "互助20(702)"
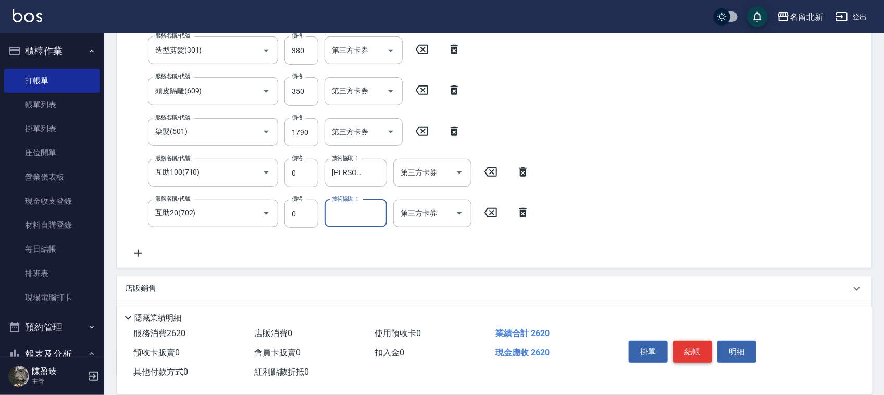
scroll to position [208, 0]
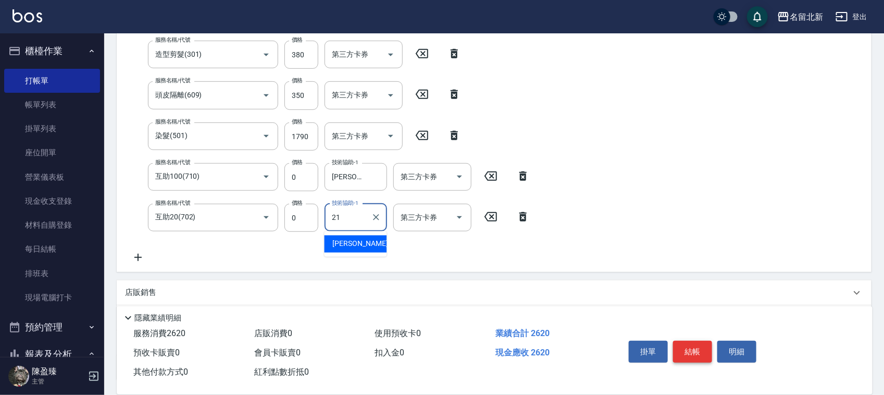
type input "[PERSON_NAME]-21"
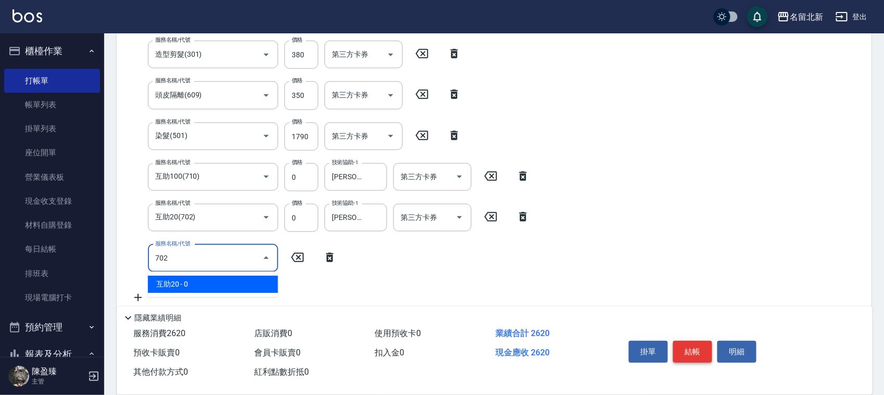
type input "互助20(702)"
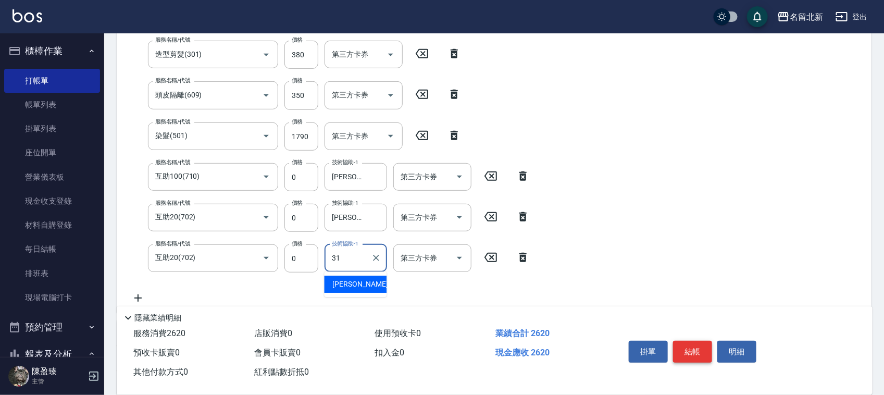
type input "文伶-31"
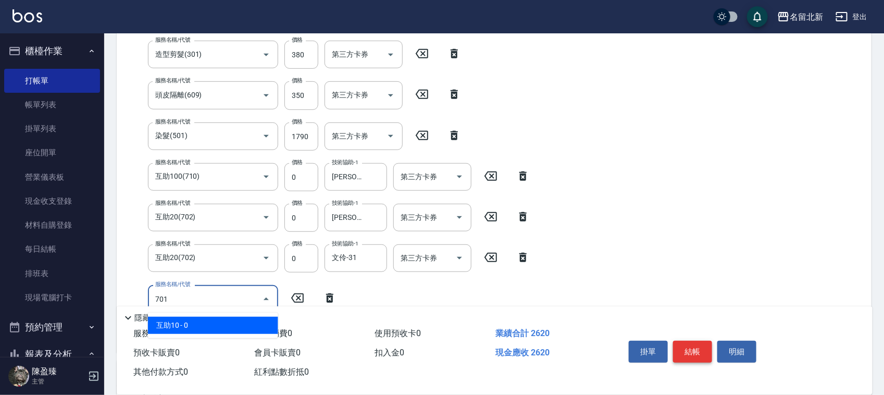
type input "互助10(701)"
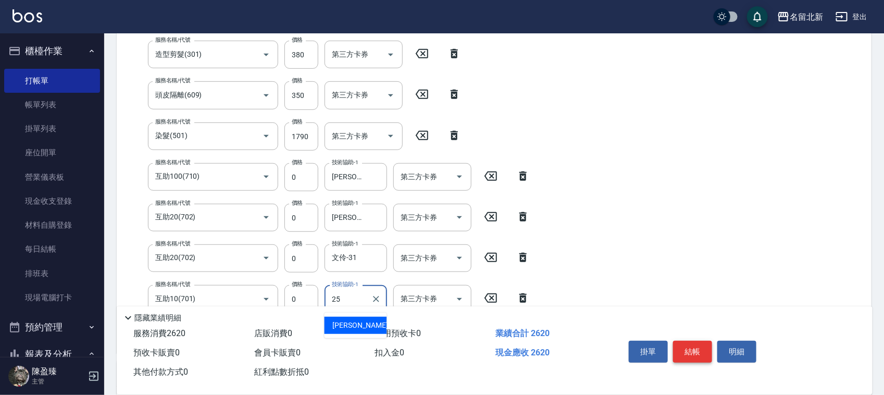
type input "禎禎-25"
click at [704, 341] on button "結帳" at bounding box center [692, 352] width 39 height 22
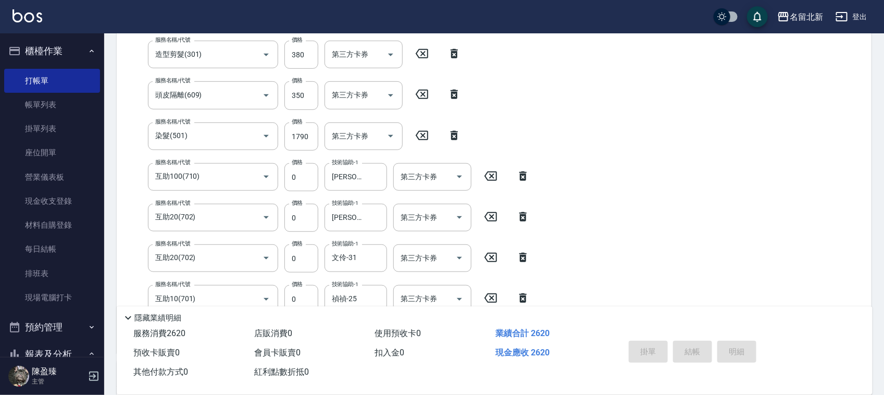
type input "[DATE] 16:55"
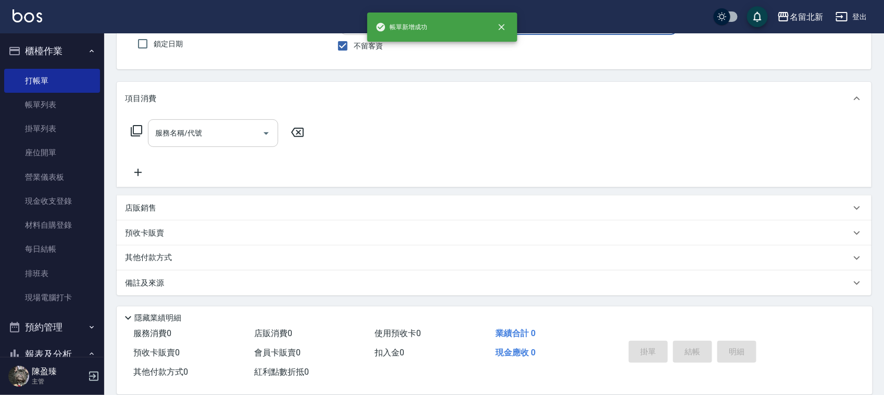
scroll to position [89, 0]
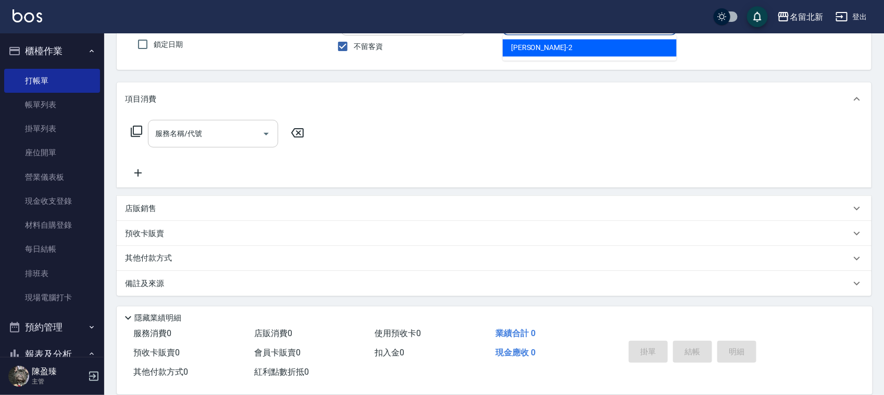
type input "[PERSON_NAME]-2"
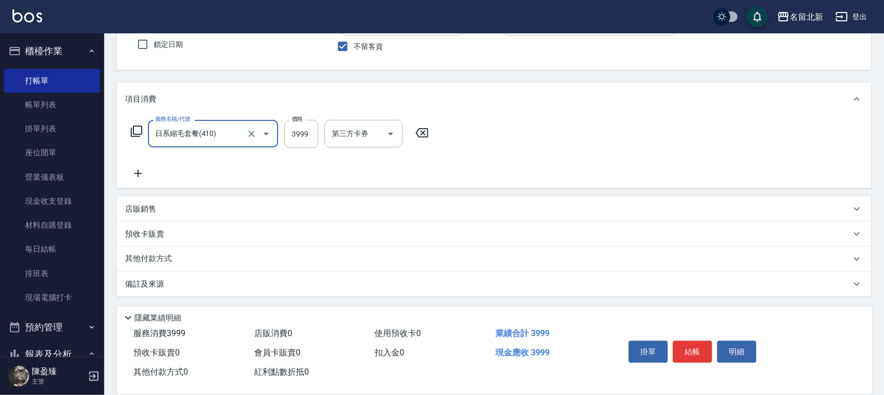
type input "日系縮毛套餐(410)"
type input "4250"
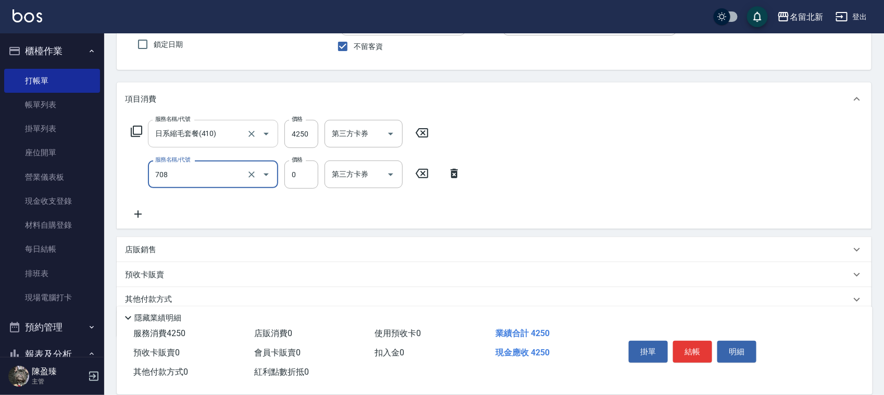
type input "互助80(708)"
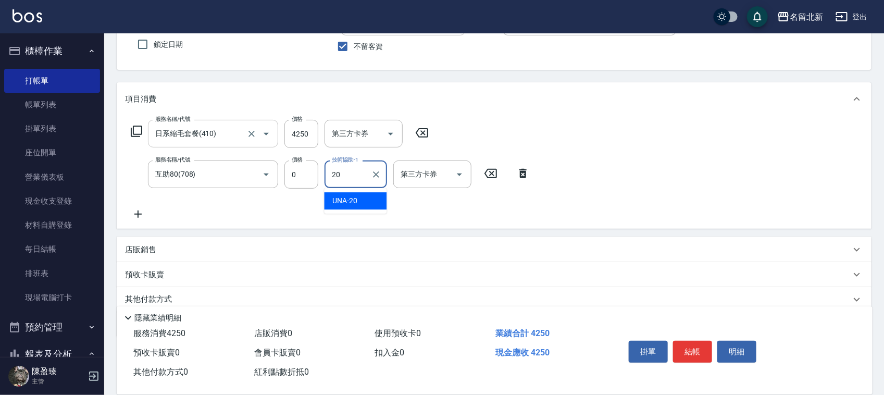
type input "UNA-20"
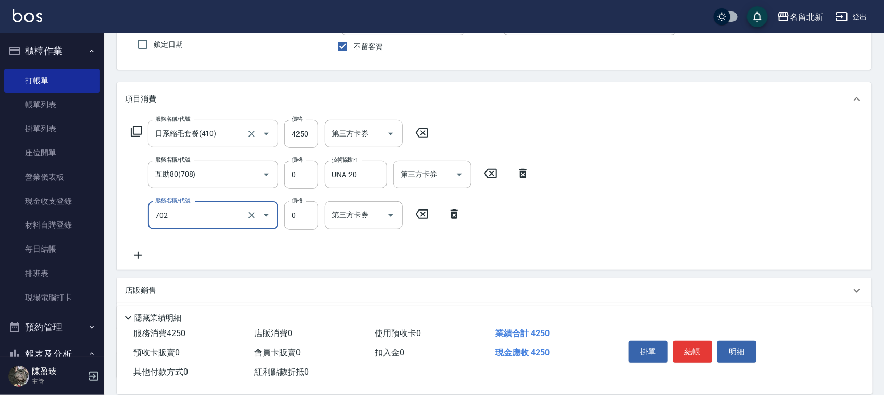
type input "互助20(702)"
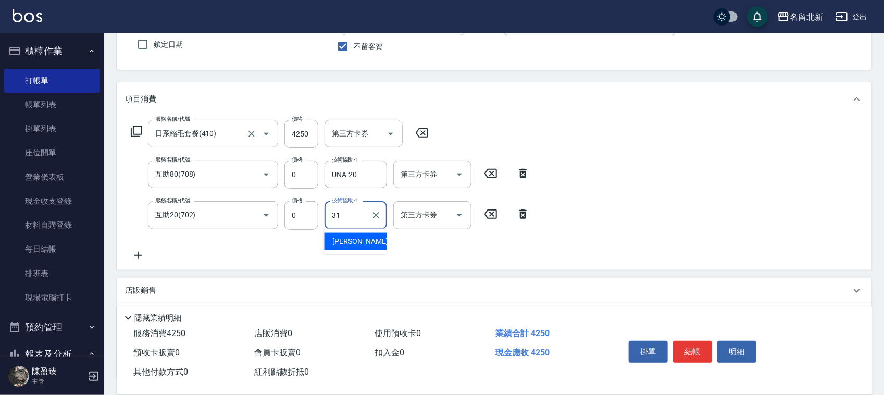
type input "文伶-31"
click at [704, 341] on button "結帳" at bounding box center [692, 352] width 39 height 22
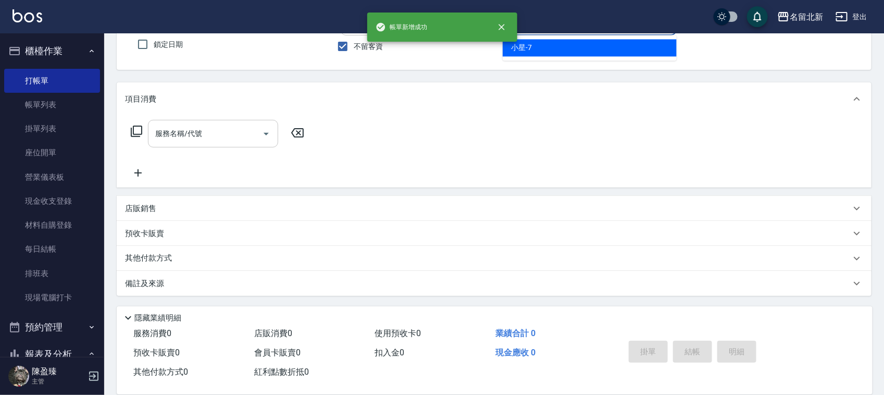
type input "小星-7"
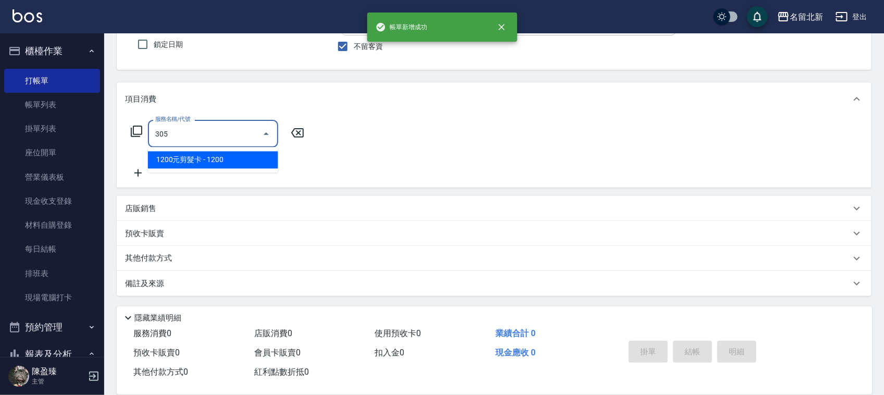
type input "1200元剪髮卡(305)"
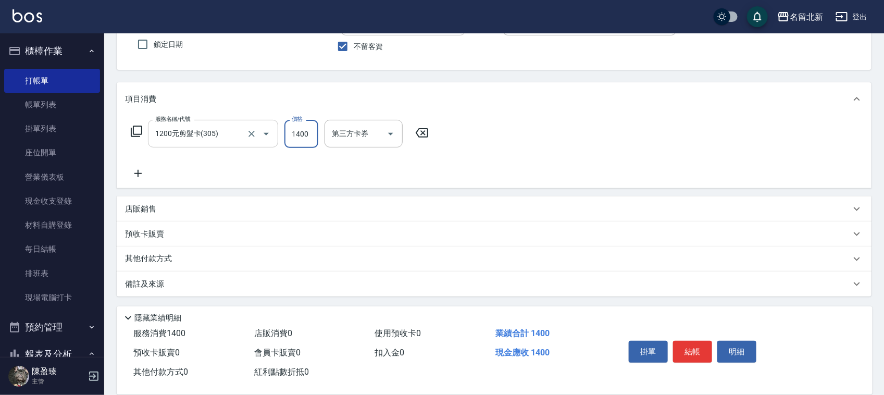
scroll to position [89, 0]
type input "1400"
click at [155, 263] on div "其他付款方式" at bounding box center [494, 258] width 755 height 25
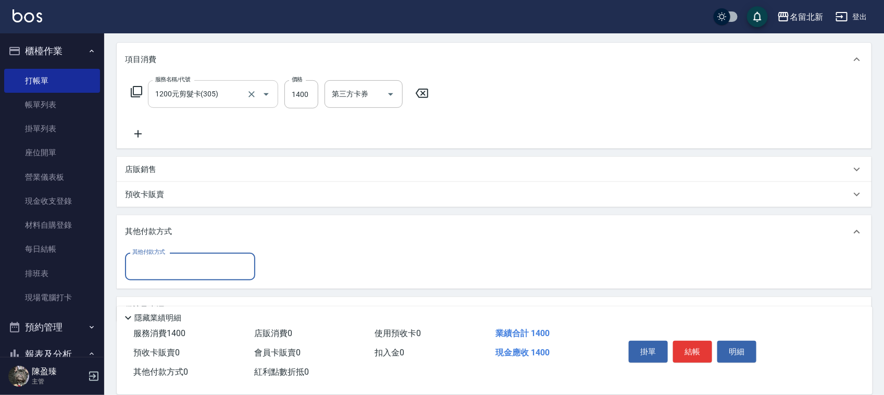
scroll to position [149, 0]
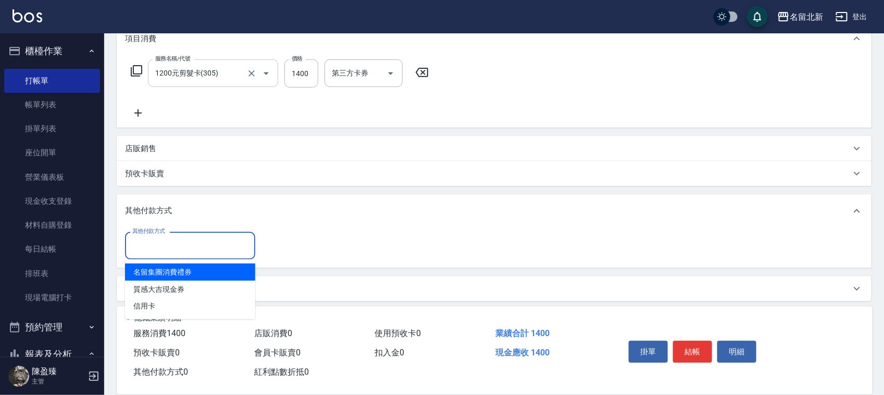
drag, startPoint x: 158, startPoint y: 248, endPoint x: 168, endPoint y: 261, distance: 16.4
click at [159, 248] on input "其他付款方式" at bounding box center [190, 246] width 121 height 18
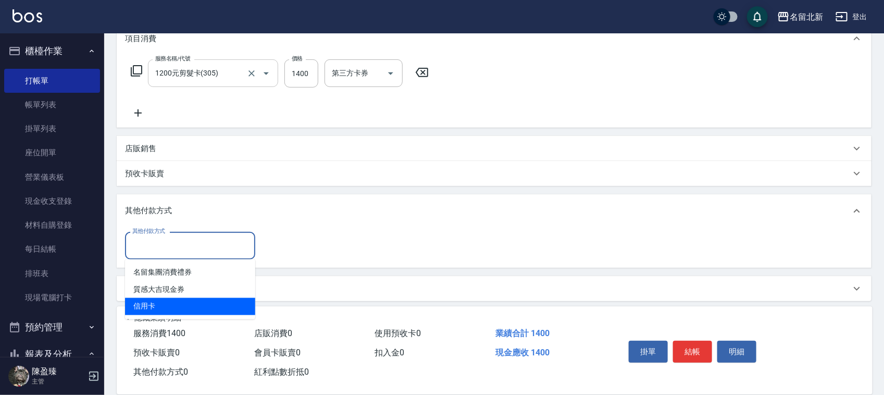
click at [171, 303] on span "信用卡" at bounding box center [190, 306] width 130 height 17
type input "信用卡"
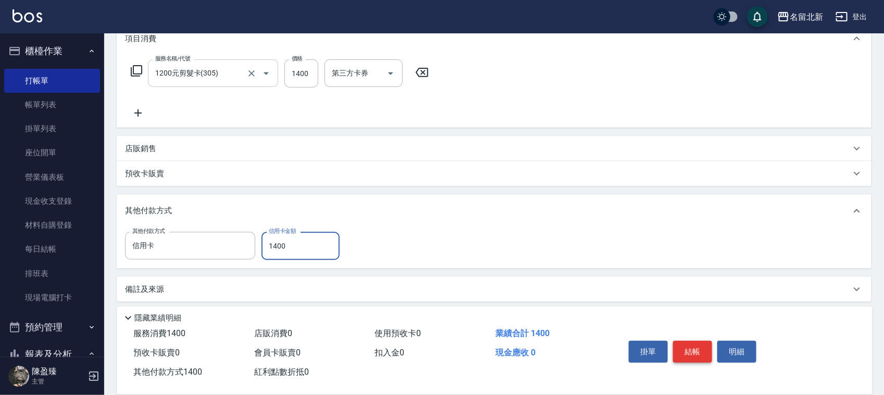
type input "1400"
click at [688, 351] on button "結帳" at bounding box center [692, 352] width 39 height 22
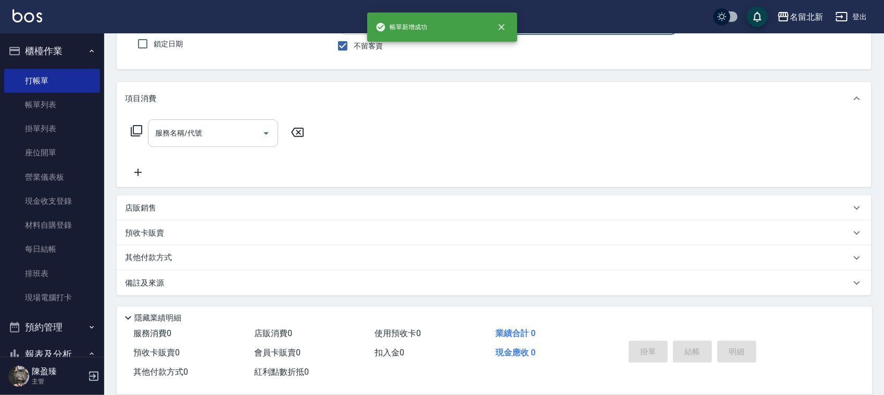
scroll to position [0, 0]
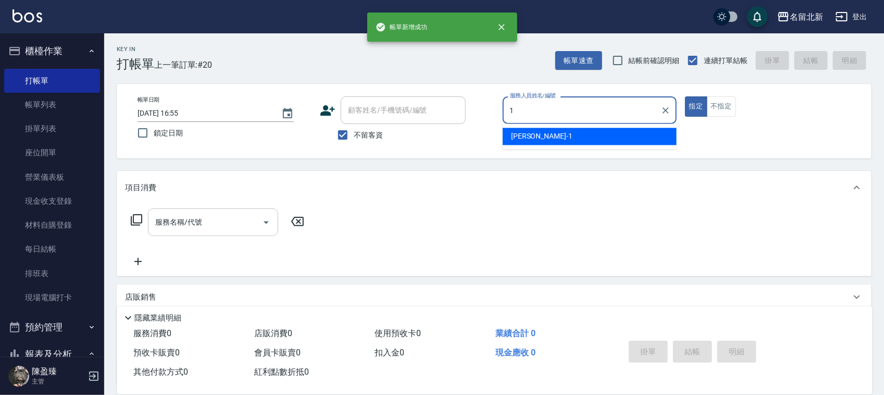
type input "[PERSON_NAME]-1"
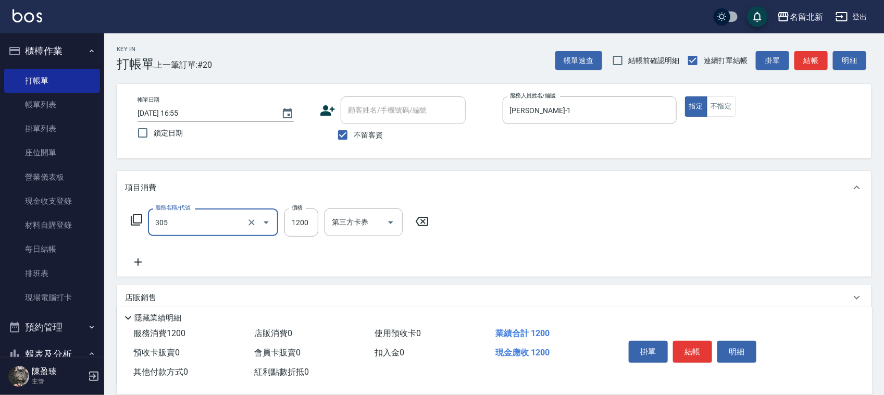
type input "1200元剪髮卡(305)"
type input "1400"
click at [691, 350] on button "結帳" at bounding box center [692, 352] width 39 height 22
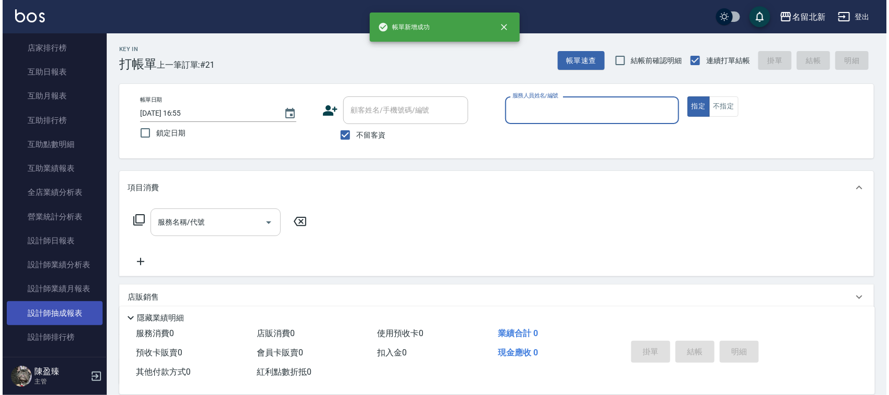
scroll to position [456, 0]
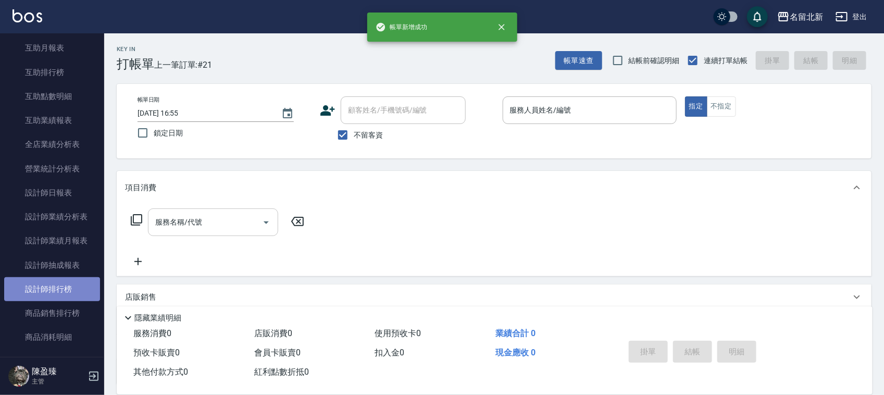
click at [71, 296] on link "設計師排行榜" at bounding box center [52, 289] width 96 height 24
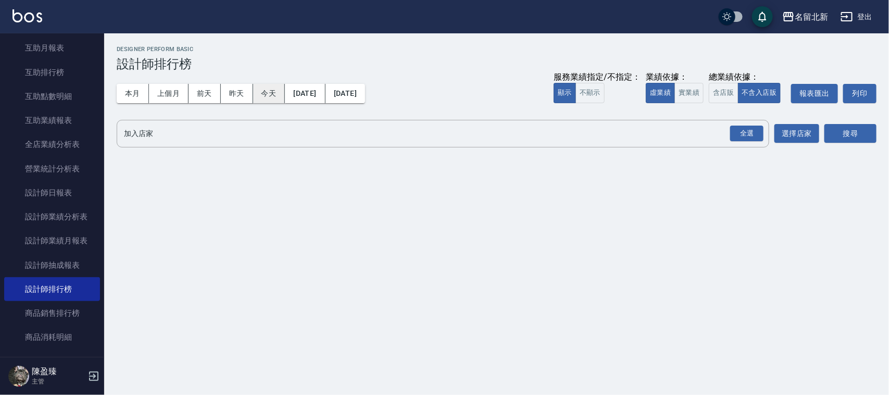
click at [264, 101] on button "今天" at bounding box center [269, 93] width 32 height 19
click at [743, 128] on div "全選" at bounding box center [746, 134] width 33 height 16
click at [276, 97] on button "今天" at bounding box center [269, 93] width 32 height 19
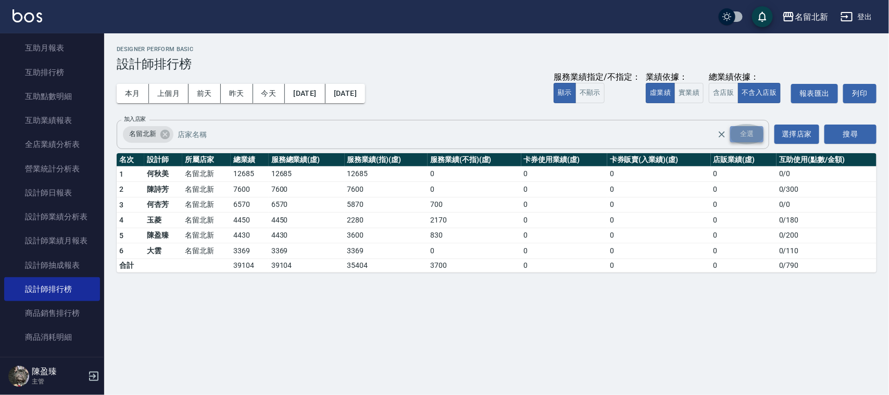
drag, startPoint x: 750, startPoint y: 126, endPoint x: 759, endPoint y: 124, distance: 8.5
click at [751, 126] on div "全選" at bounding box center [746, 134] width 33 height 16
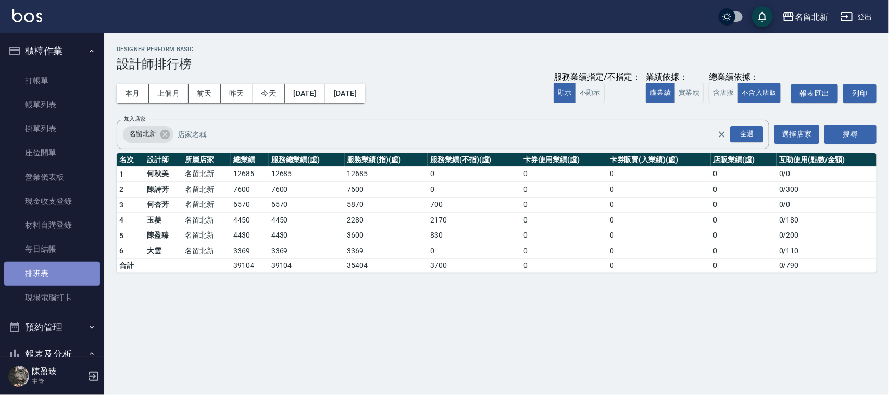
click at [58, 282] on link "排班表" at bounding box center [52, 274] width 96 height 24
